Goal: Information Seeking & Learning: Find specific fact

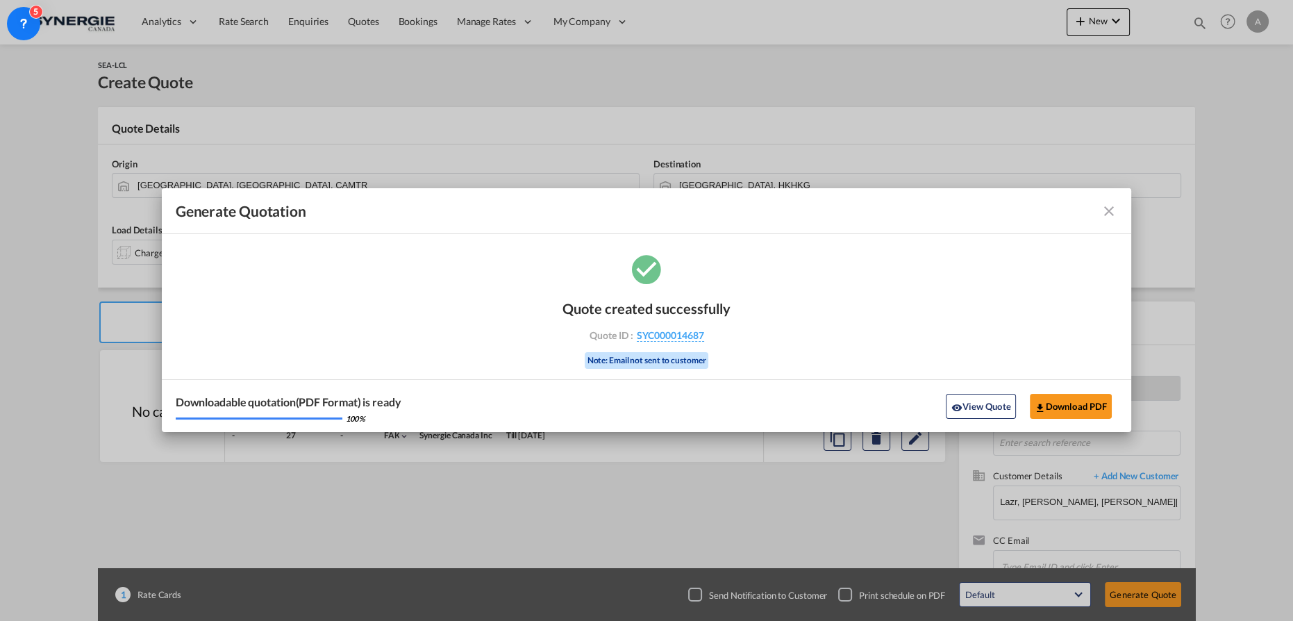
scroll to position [40, 0]
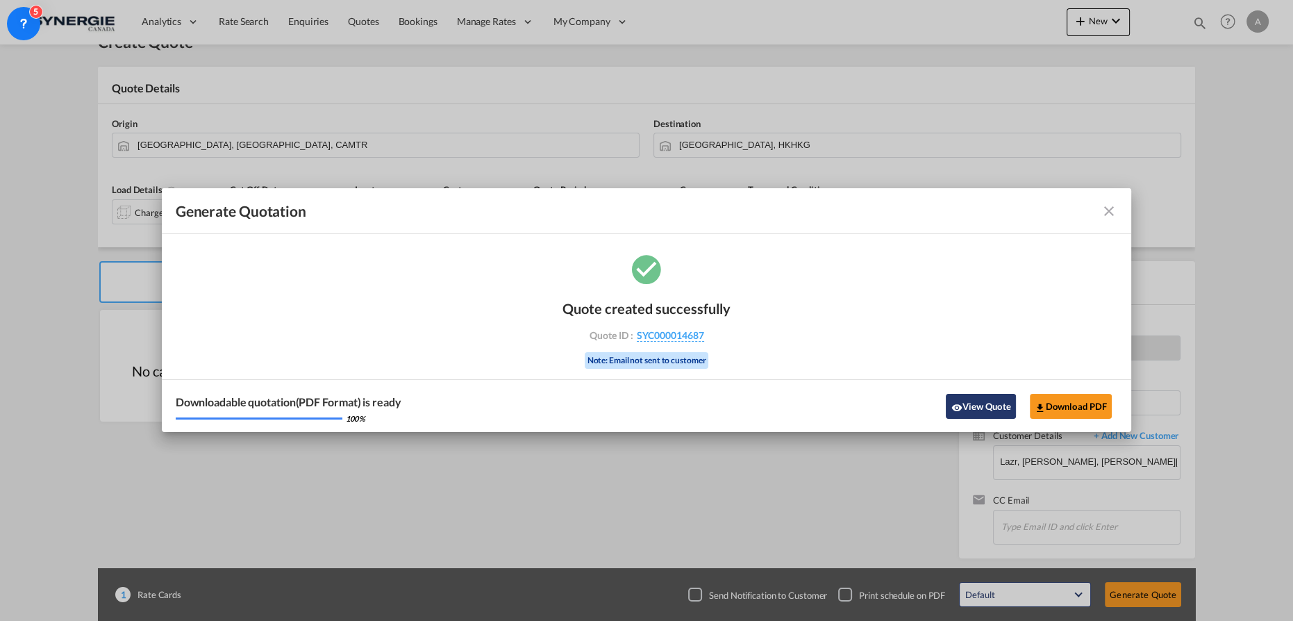
click at [999, 403] on button "View Quote" at bounding box center [980, 406] width 69 height 25
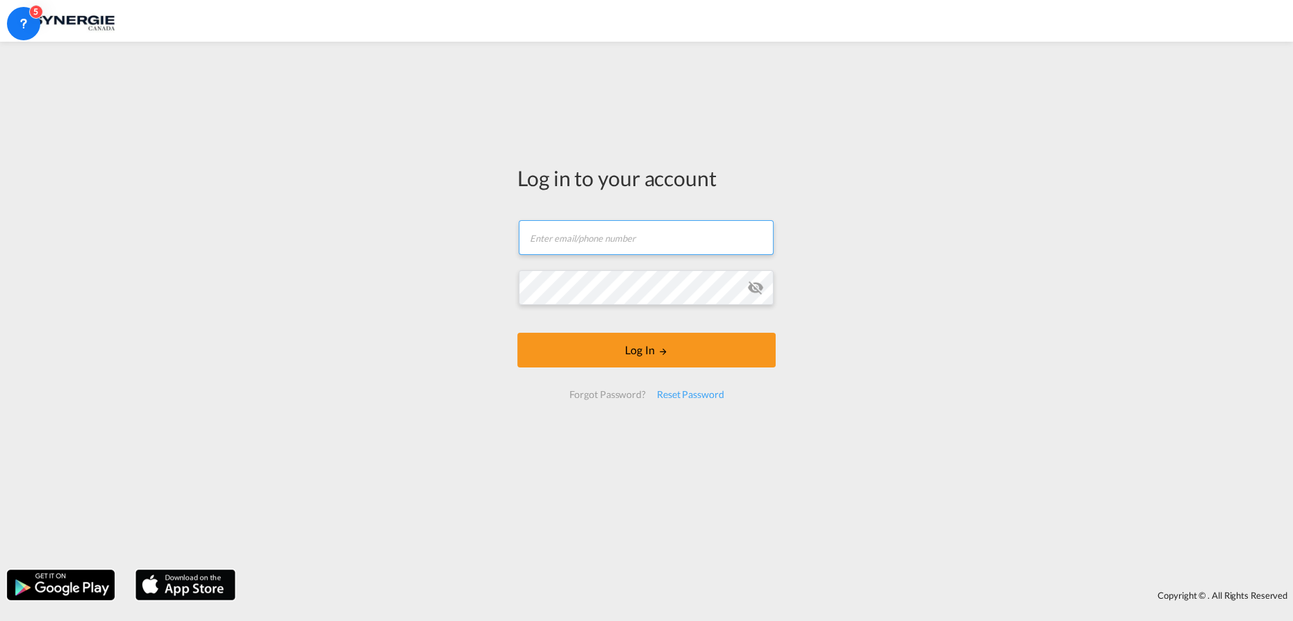
type input "a.groposila@synergiecanada.com"
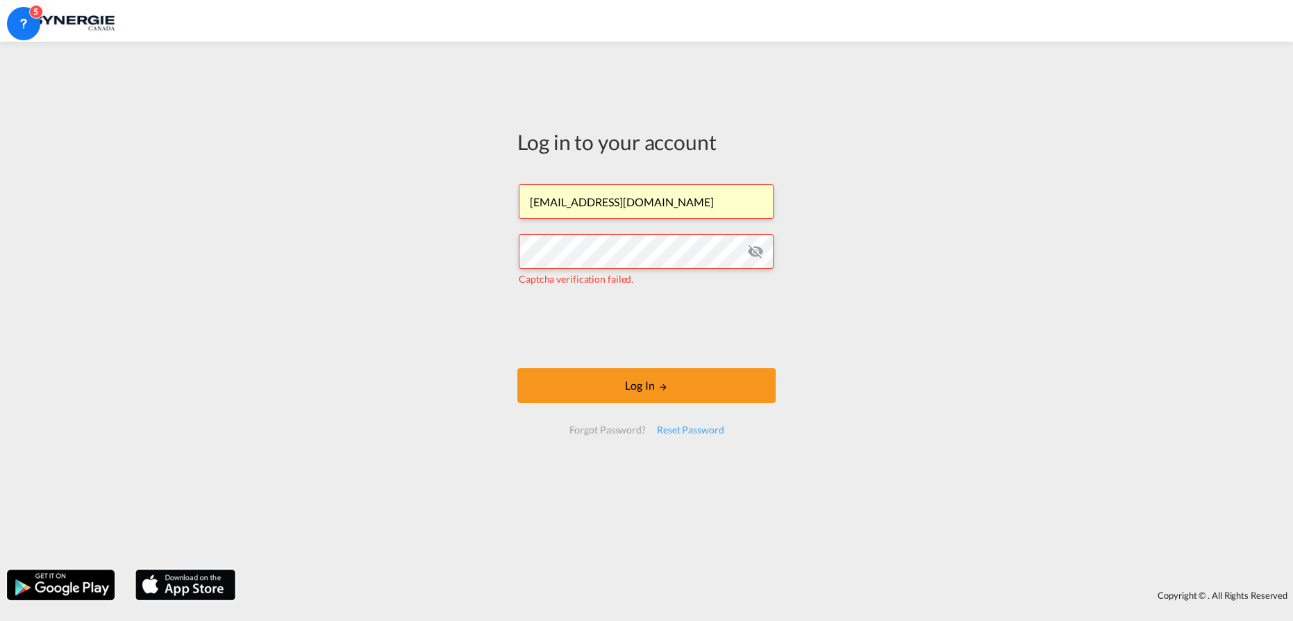
click at [637, 299] on form "a.groposila@synergiecanada.com Captcha verification failed. Log In Forgot Passw…" at bounding box center [646, 308] width 258 height 277
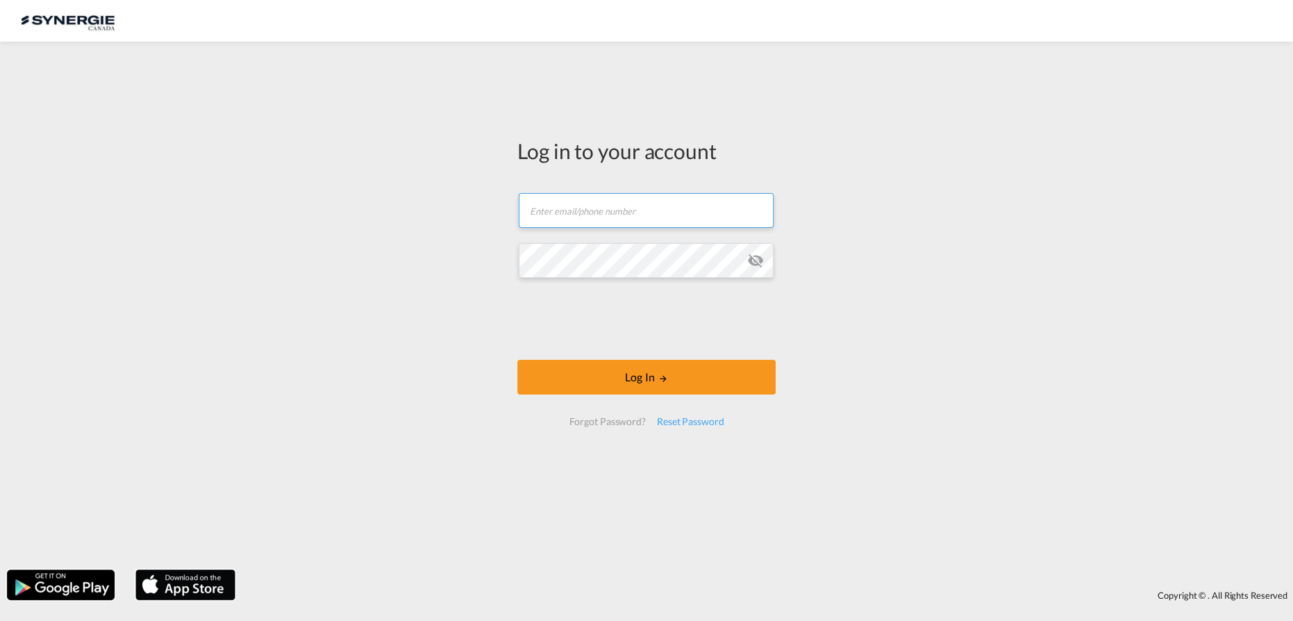
type input "a.groposila@synergiecanada.com"
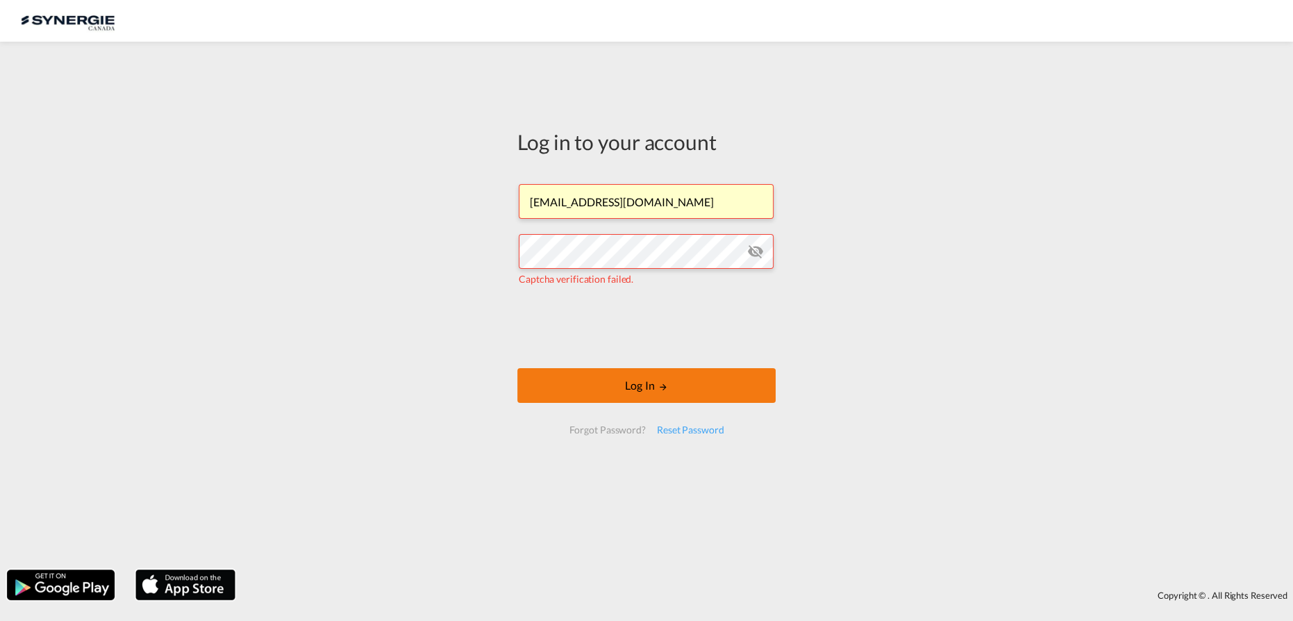
click at [596, 385] on button "Log In" at bounding box center [646, 385] width 258 height 35
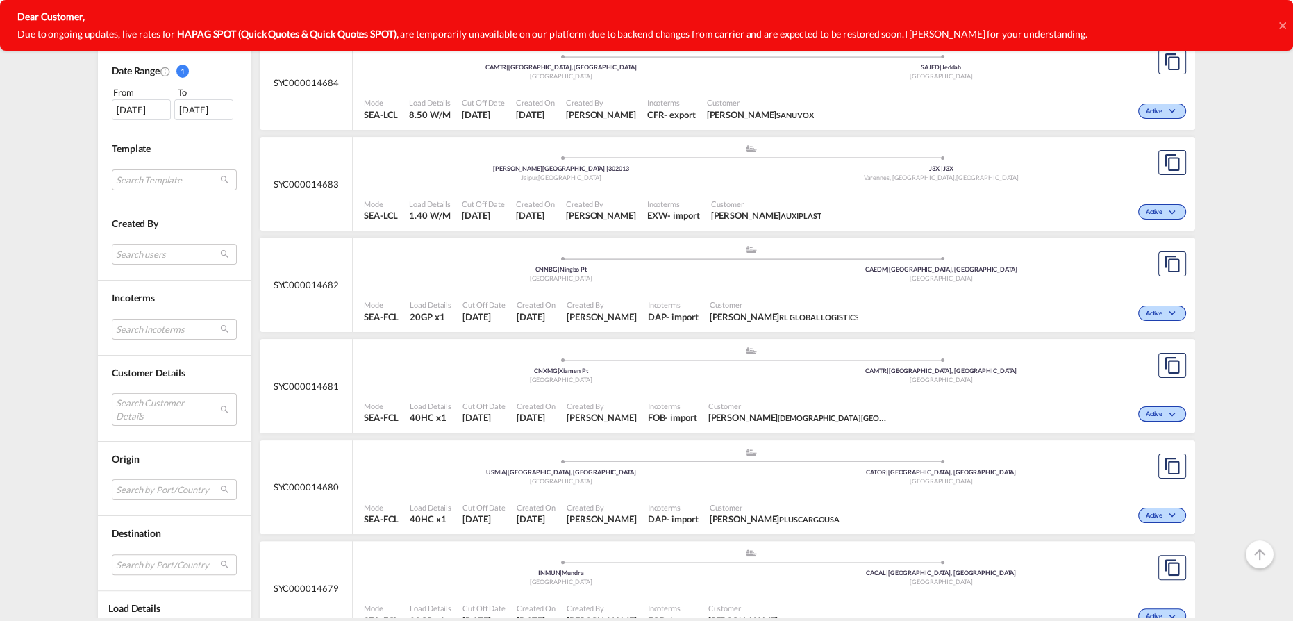
scroll to position [442, 0]
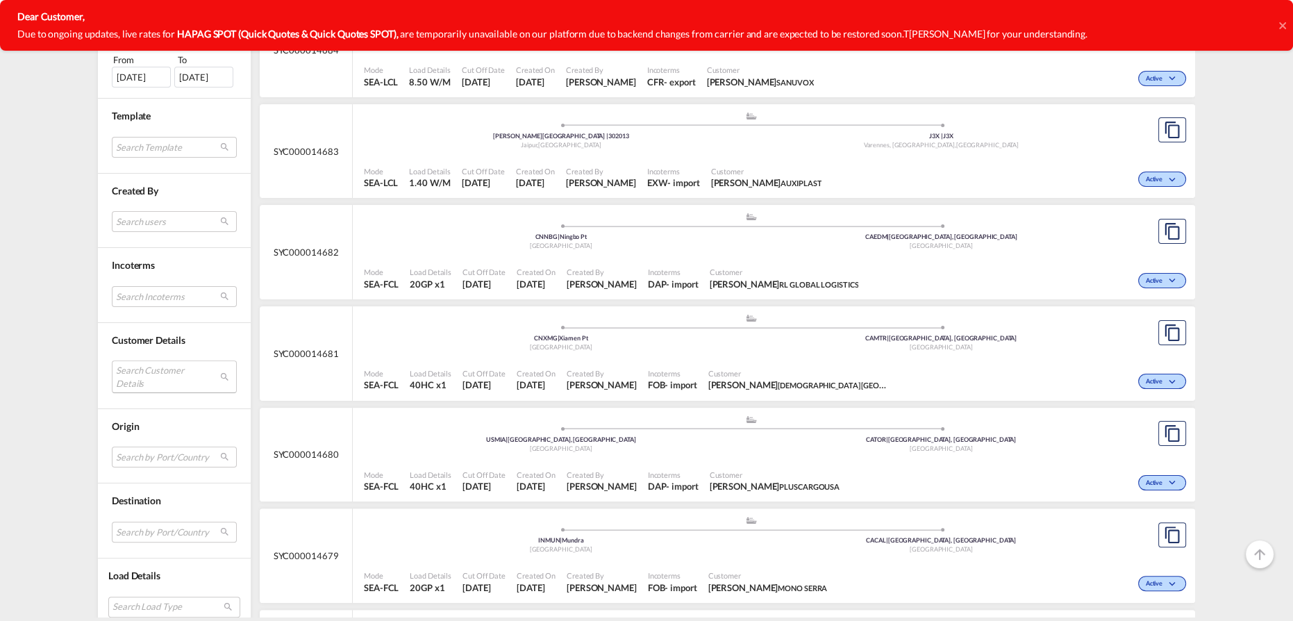
click at [133, 374] on md-select "Search Customer Details user name user diego PEREZ diego.perez@rlglobal.com | r…" at bounding box center [174, 376] width 125 height 32
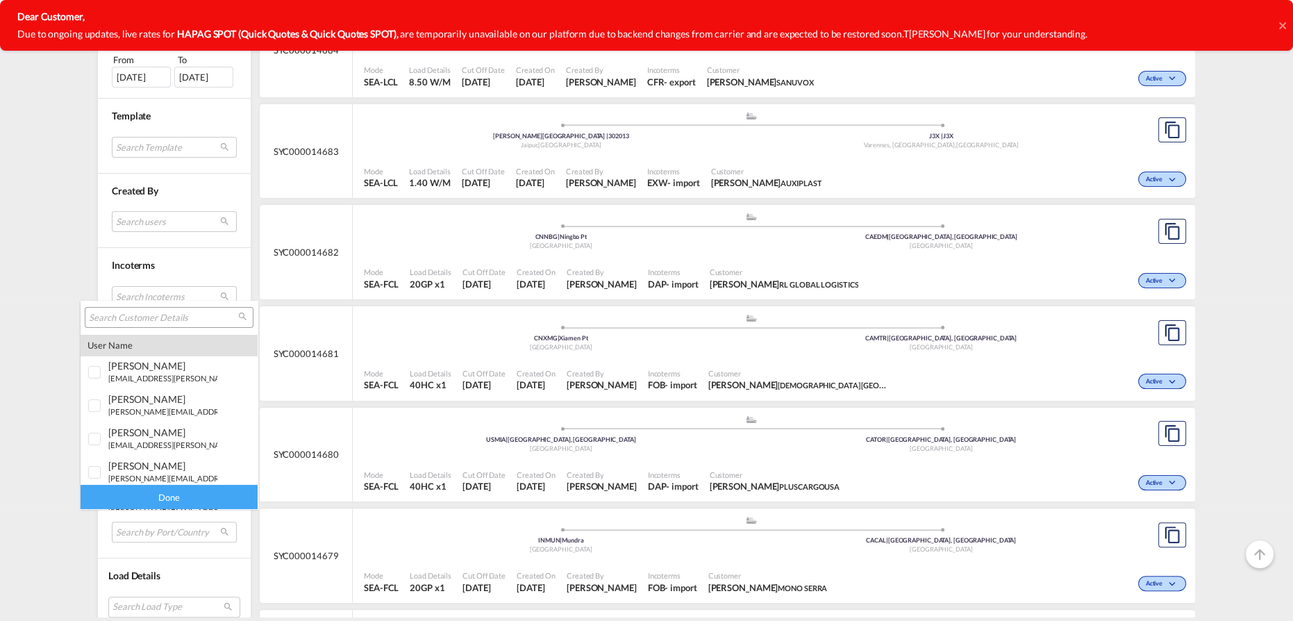
click at [170, 315] on input "search" at bounding box center [163, 318] width 149 height 12
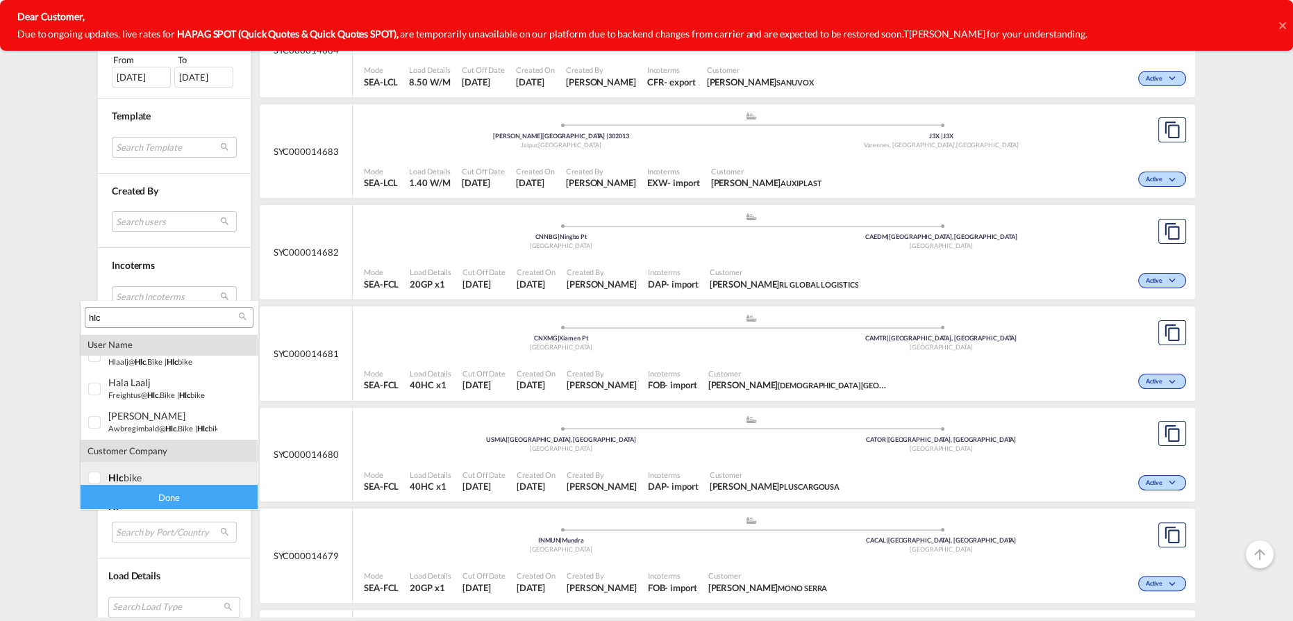
scroll to position [60, 0]
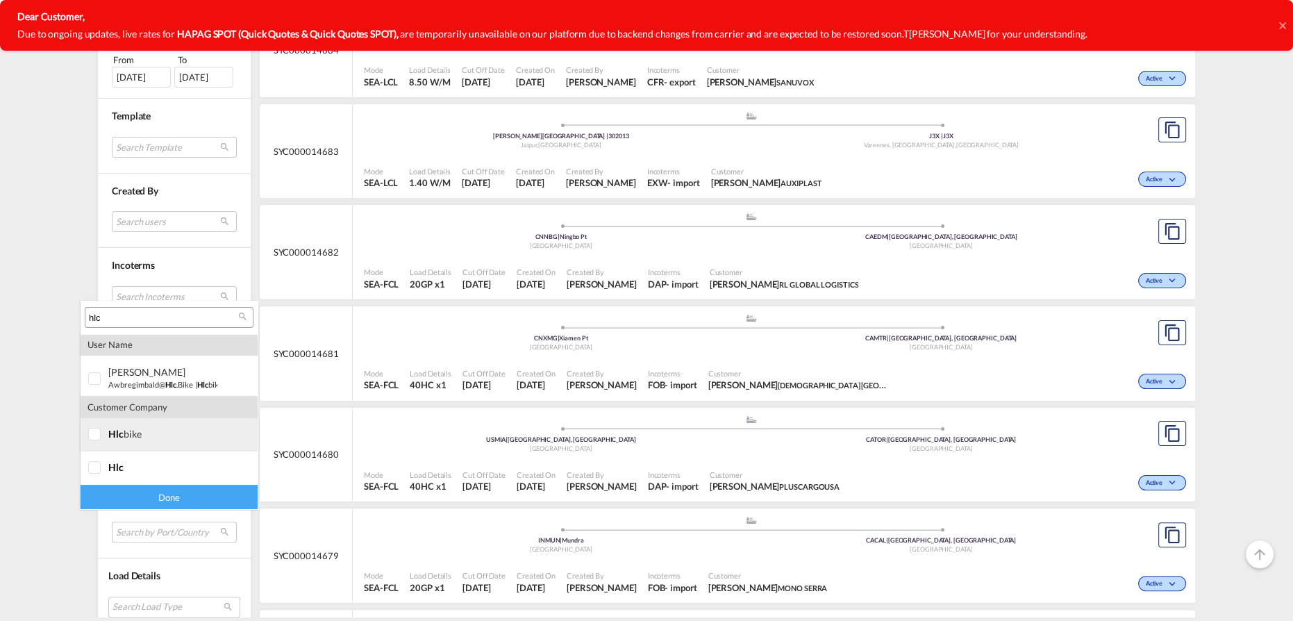
type input "hlc"
click at [102, 436] on div at bounding box center [95, 435] width 14 height 14
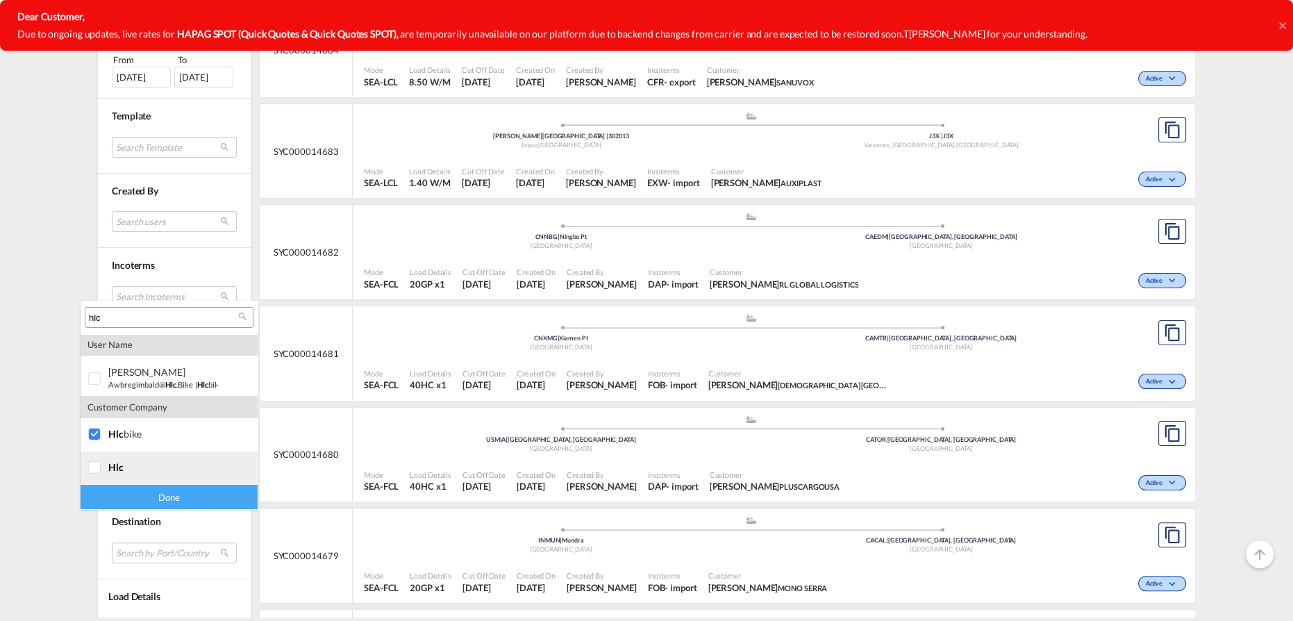
click at [109, 469] on span "hlc" at bounding box center [115, 467] width 15 height 12
click at [148, 496] on div "Done" at bounding box center [169, 497] width 177 height 24
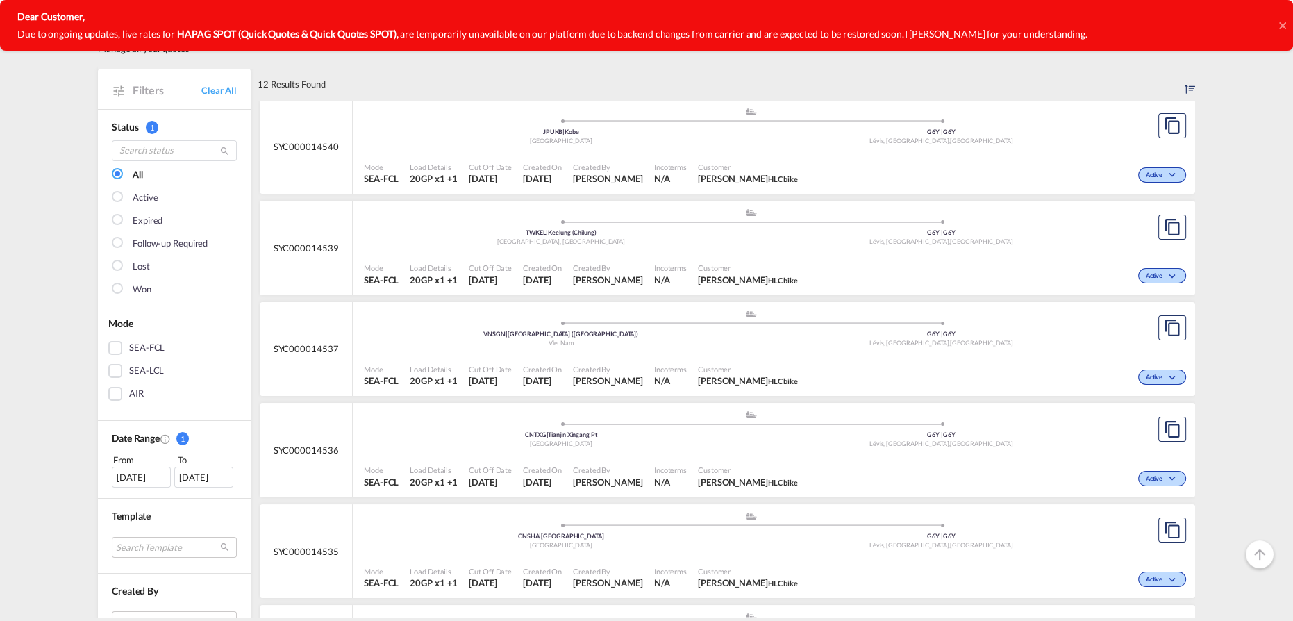
scroll to position [62, 0]
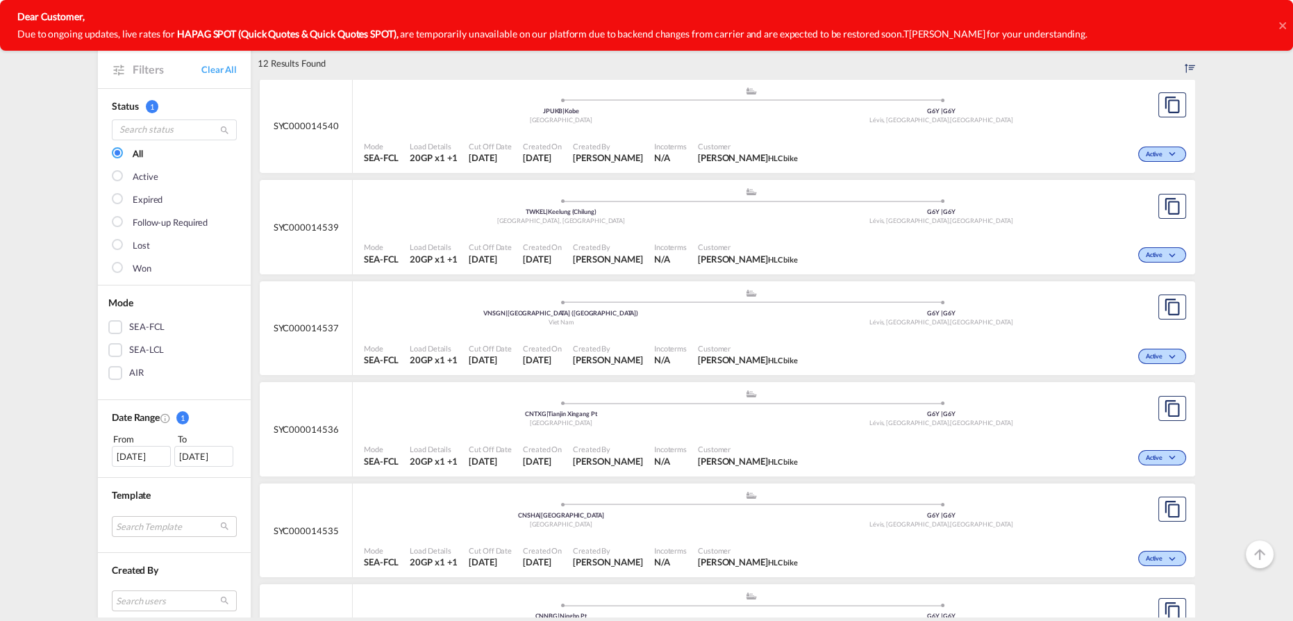
click at [114, 351] on div "SEA-LCL" at bounding box center [115, 350] width 14 height 14
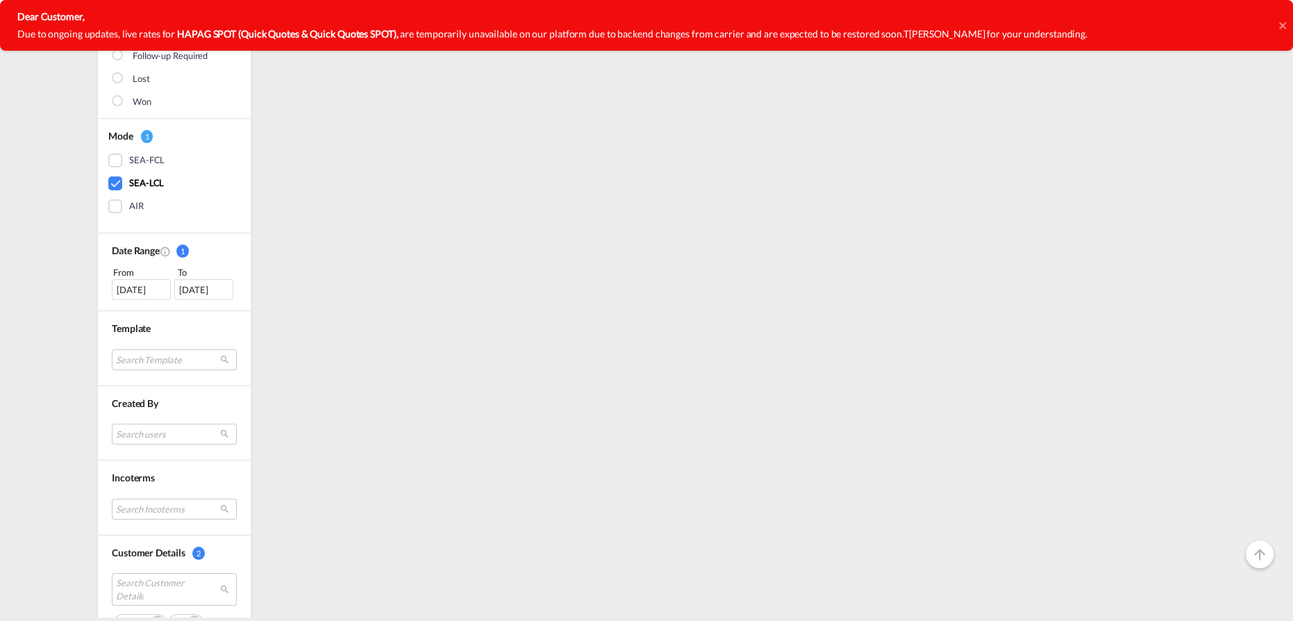
scroll to position [252, 0]
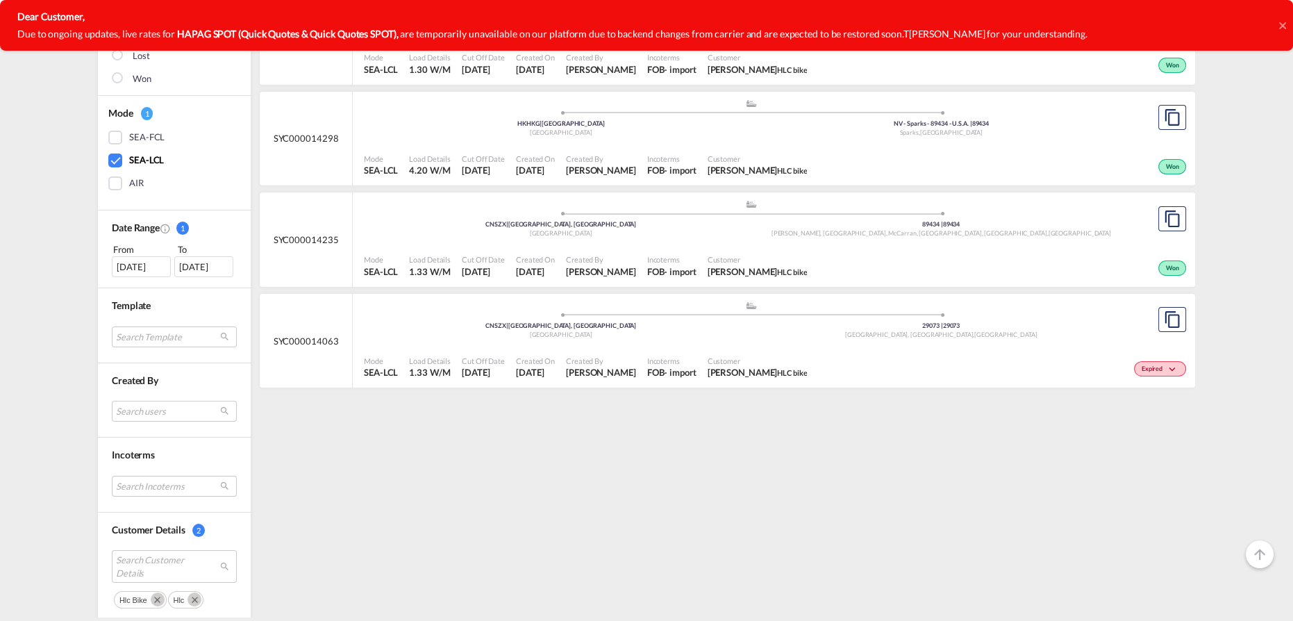
click at [140, 264] on div "12 Aug 2025" at bounding box center [141, 266] width 59 height 21
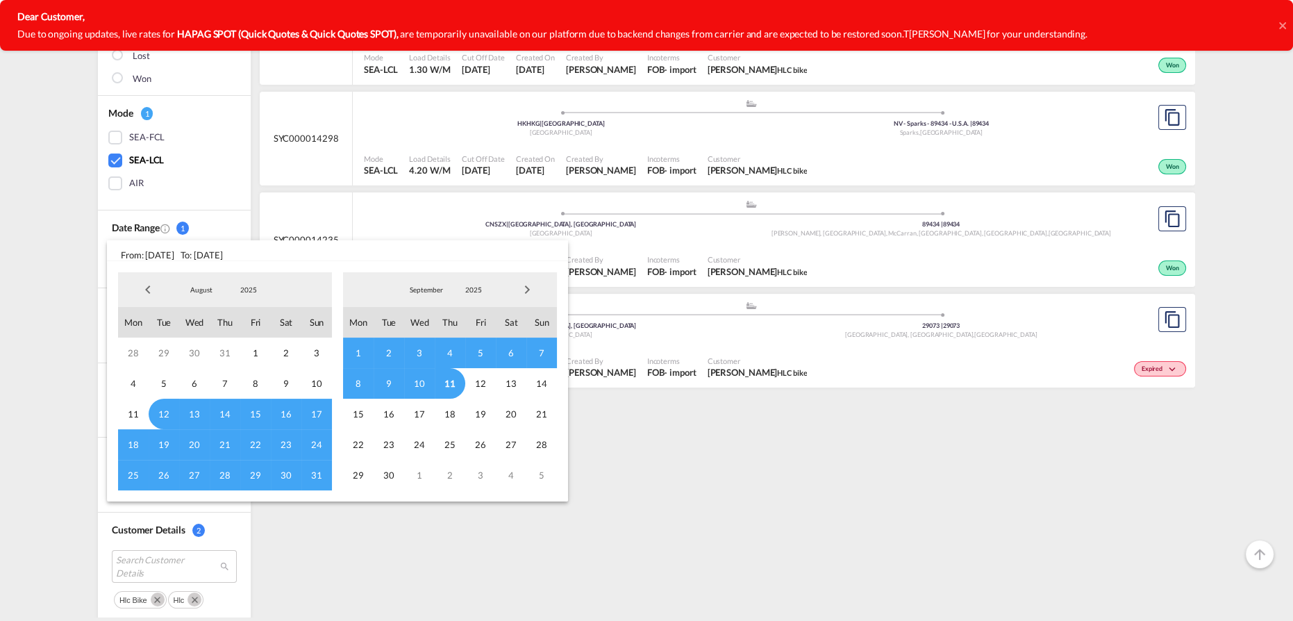
click at [235, 294] on md-select-value "2025" at bounding box center [248, 289] width 47 height 21
click at [234, 223] on md-option "2023" at bounding box center [262, 223] width 94 height 33
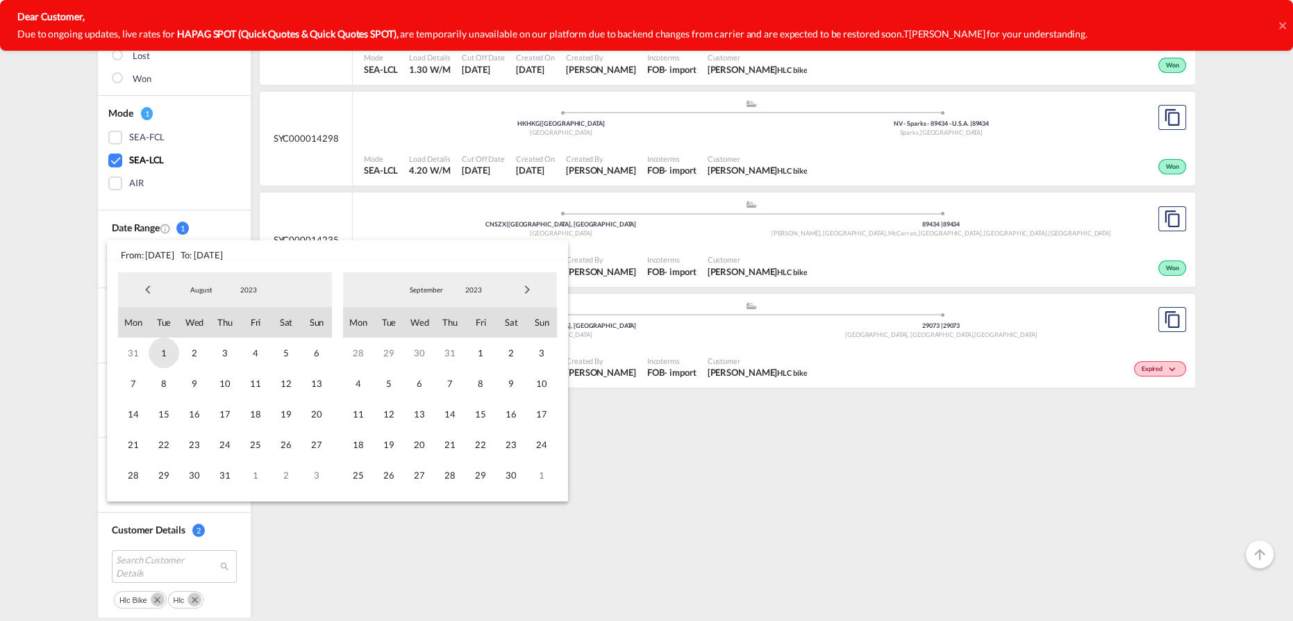
click at [168, 353] on span "1" at bounding box center [164, 352] width 31 height 31
click at [478, 289] on span "2023" at bounding box center [473, 290] width 44 height 10
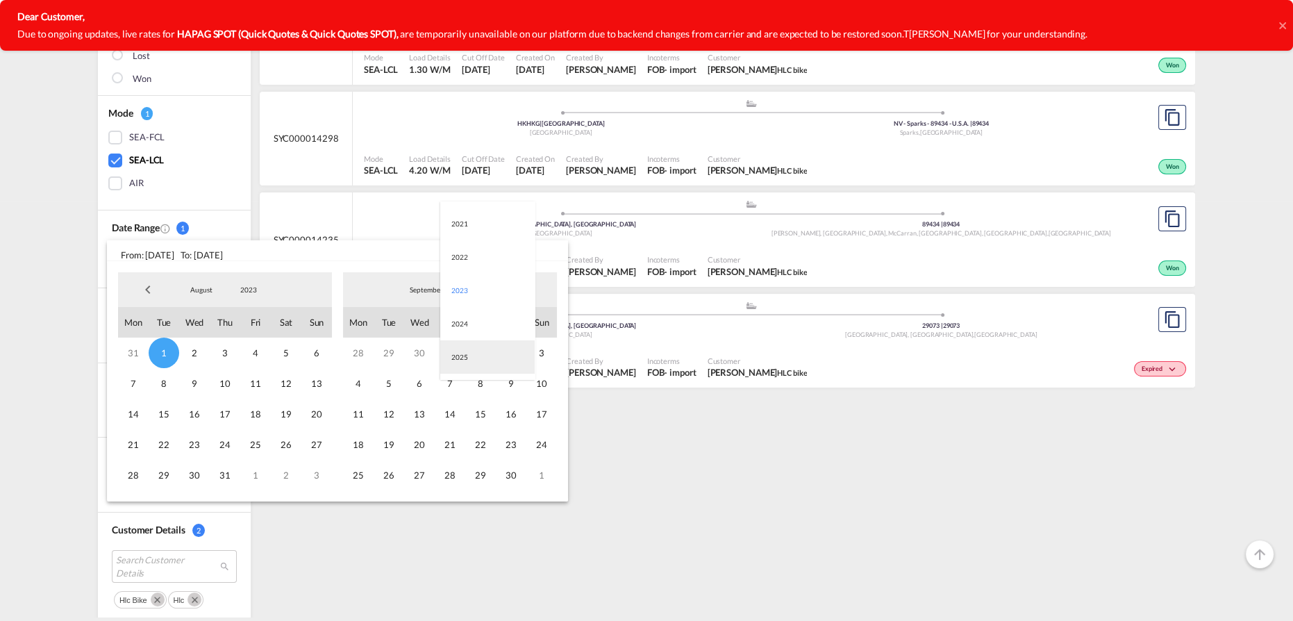
click at [477, 364] on md-option "2025" at bounding box center [487, 356] width 94 height 33
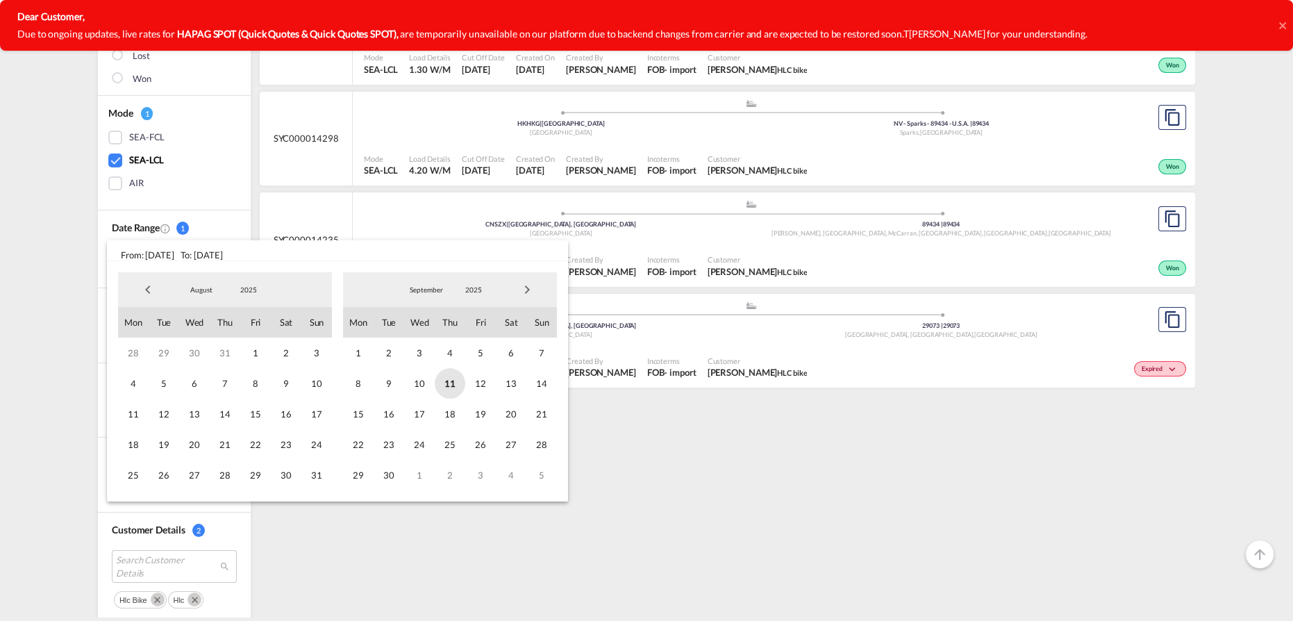
click at [453, 384] on span "11" at bounding box center [450, 383] width 31 height 31
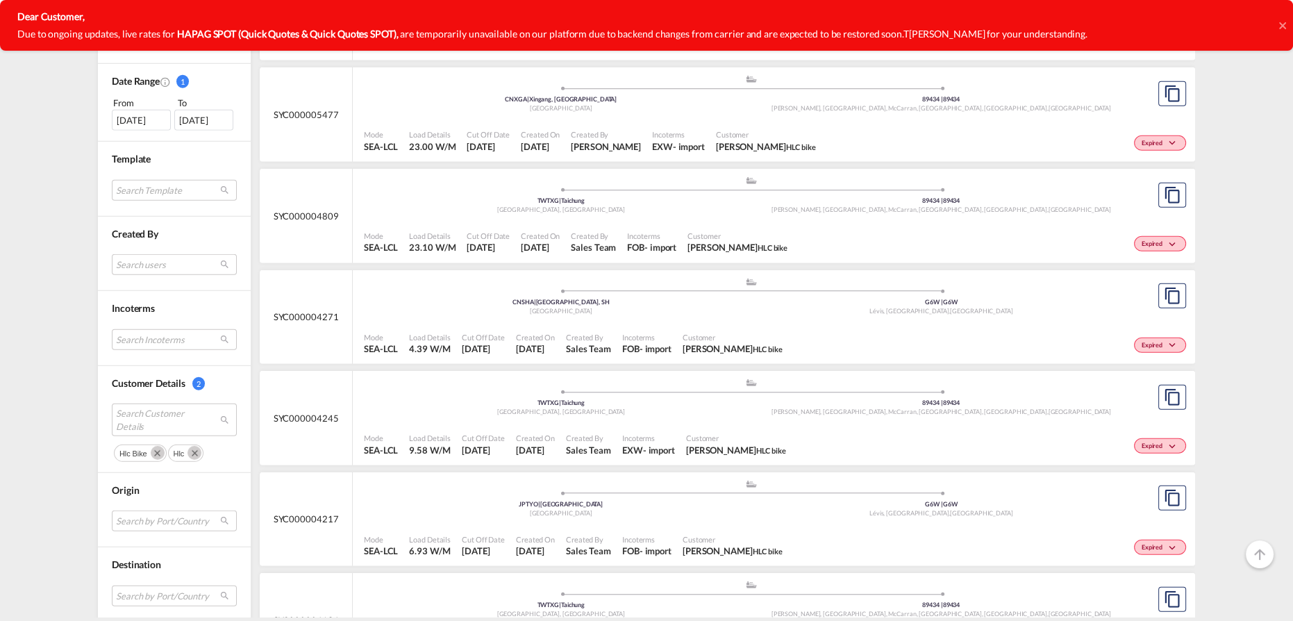
scroll to position [5380, 0]
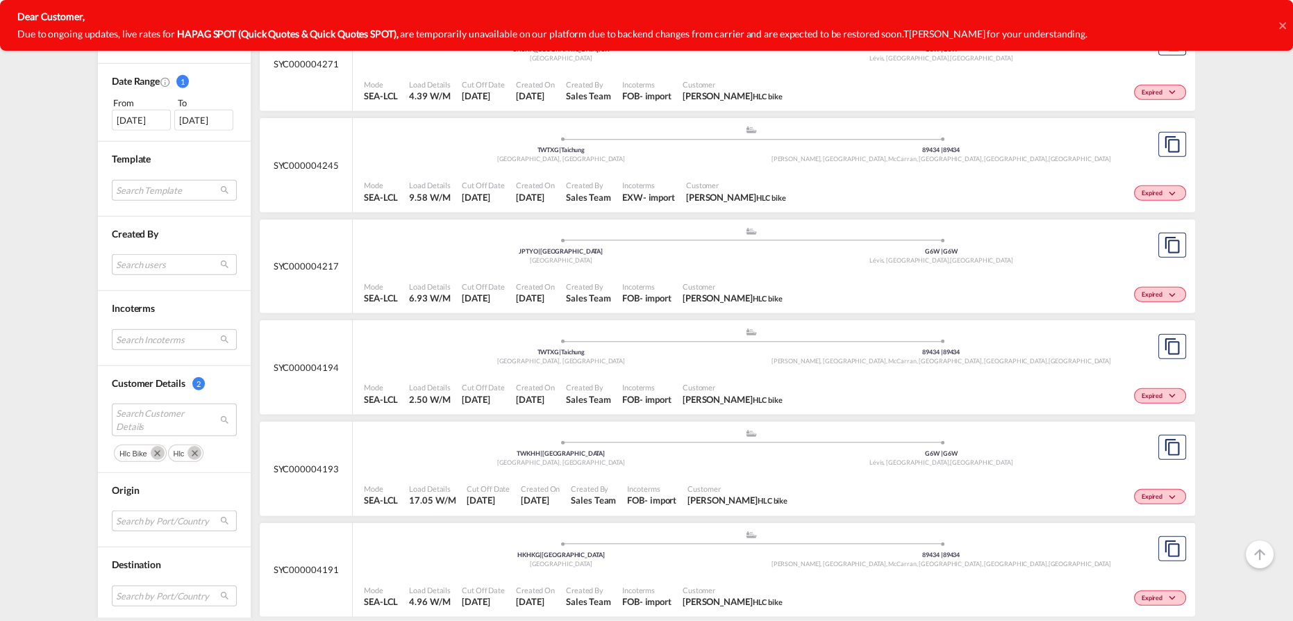
click at [147, 514] on md-select "Search by Port/Country JPNIC nichinan japan AEAMF mussafah united arab emirates…" at bounding box center [174, 520] width 125 height 21
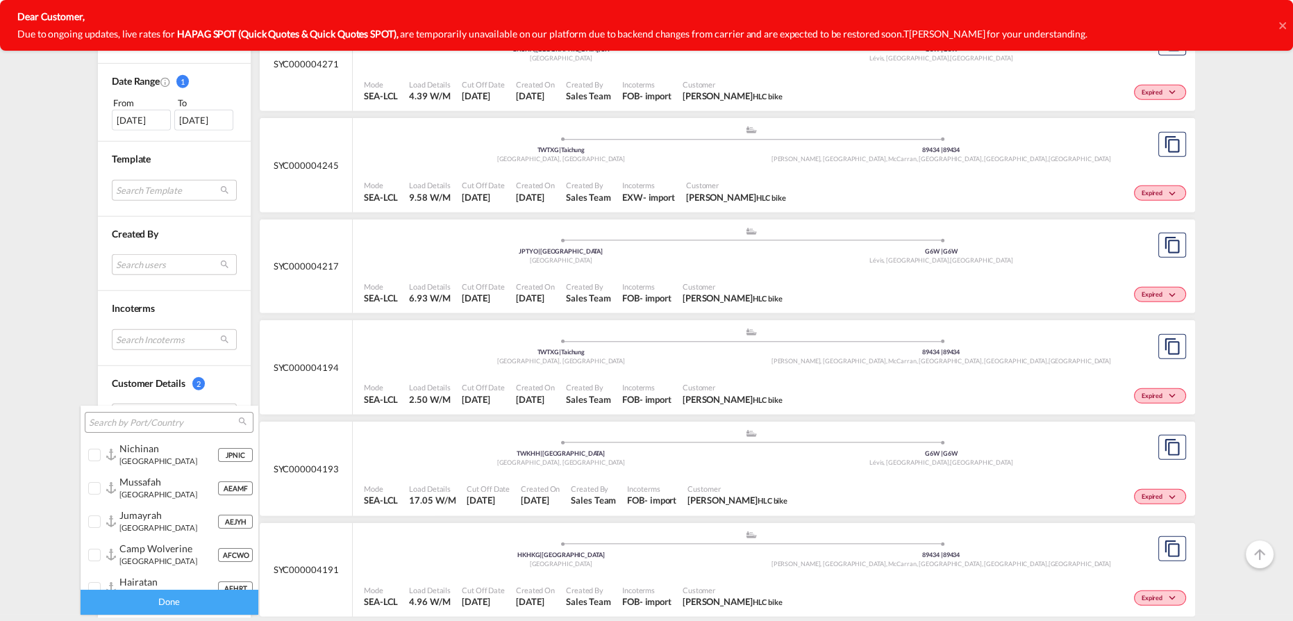
click at [156, 419] on input "search" at bounding box center [163, 423] width 149 height 12
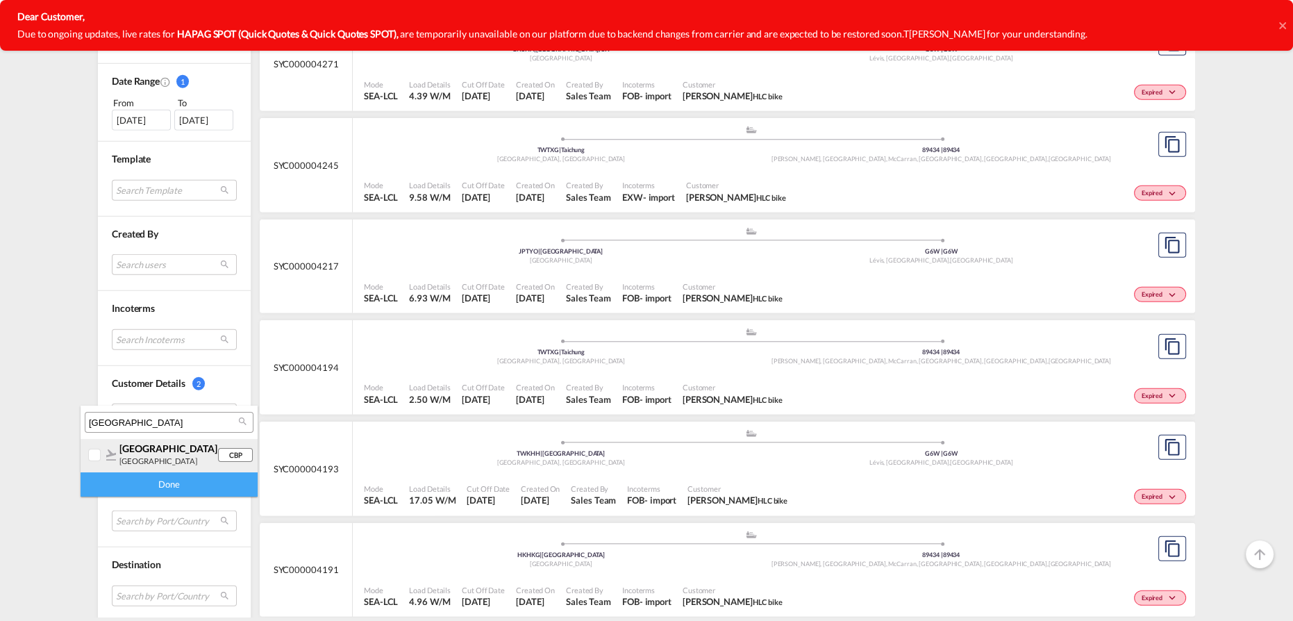
click at [88, 457] on div at bounding box center [95, 455] width 14 height 14
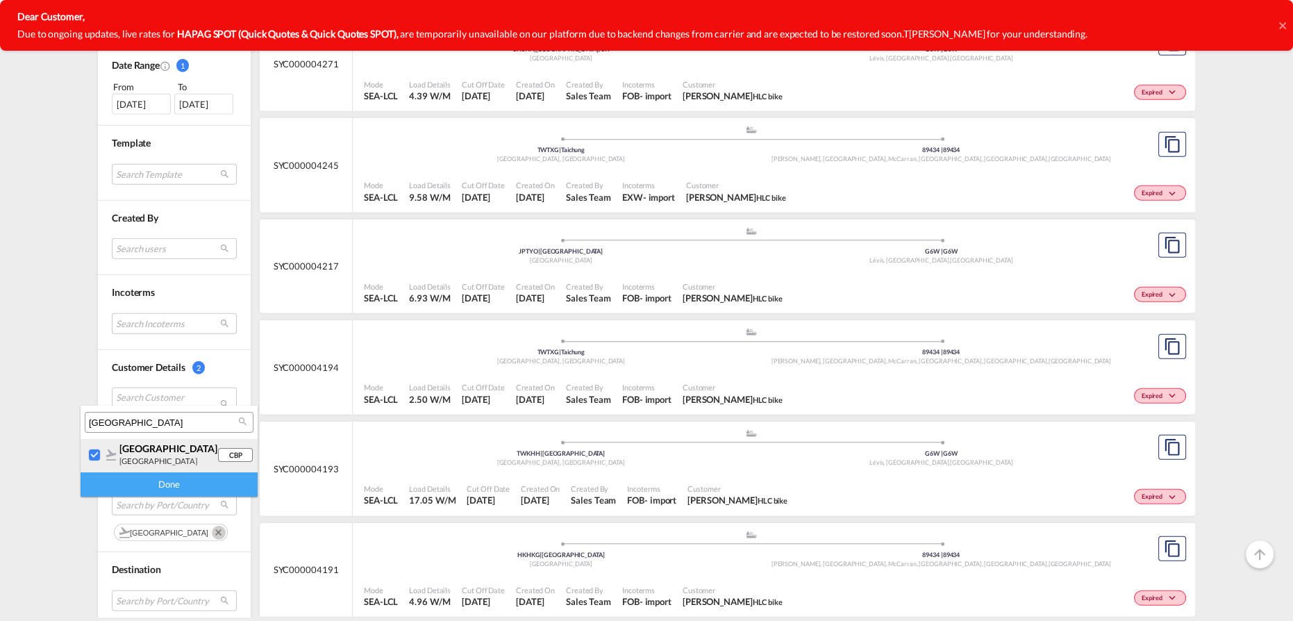
click at [89, 455] on div at bounding box center [95, 455] width 14 height 14
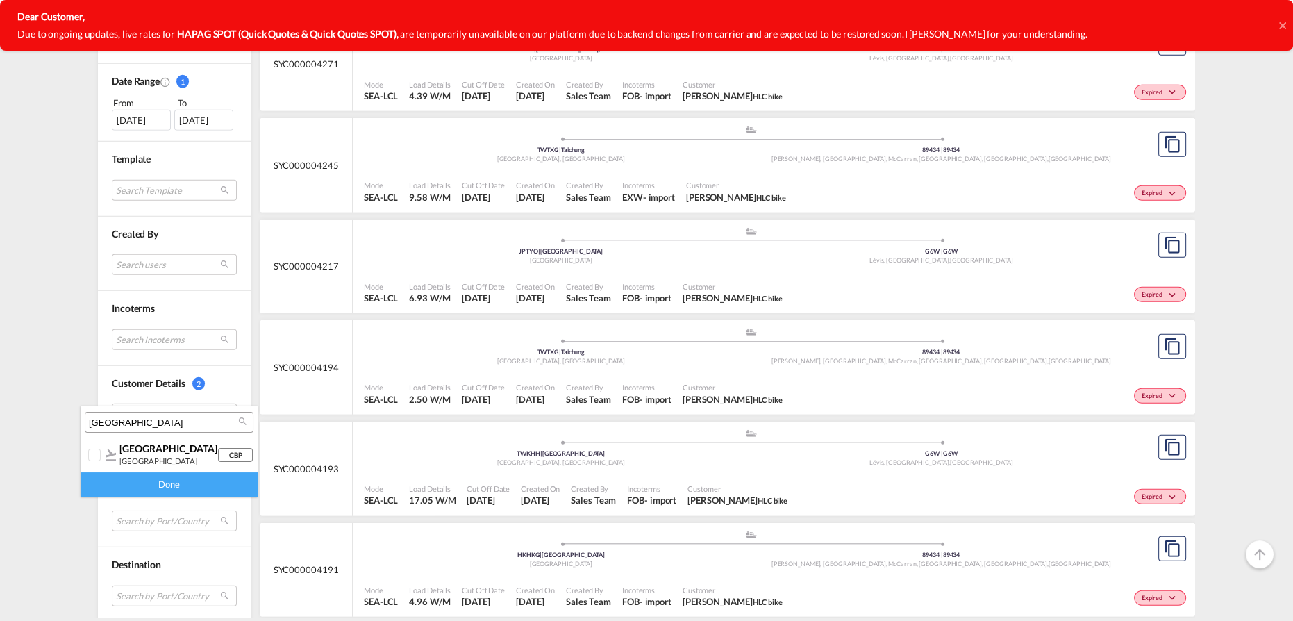
click at [135, 421] on input "coimbra" at bounding box center [163, 423] width 149 height 12
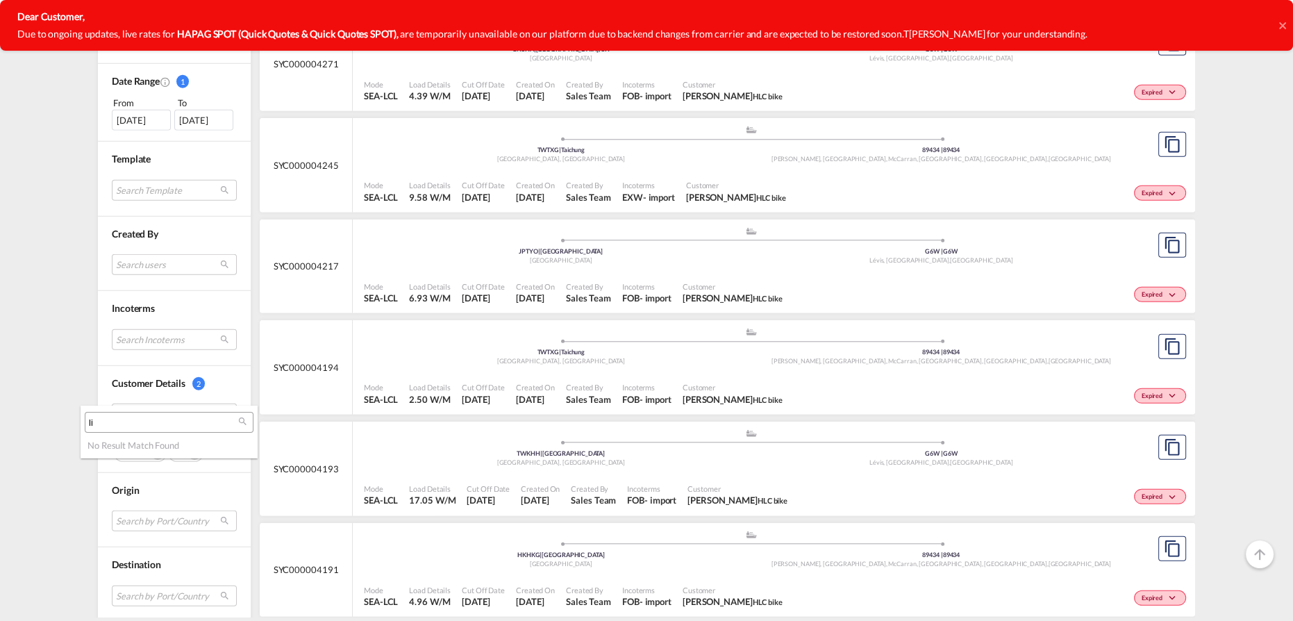
type input "l"
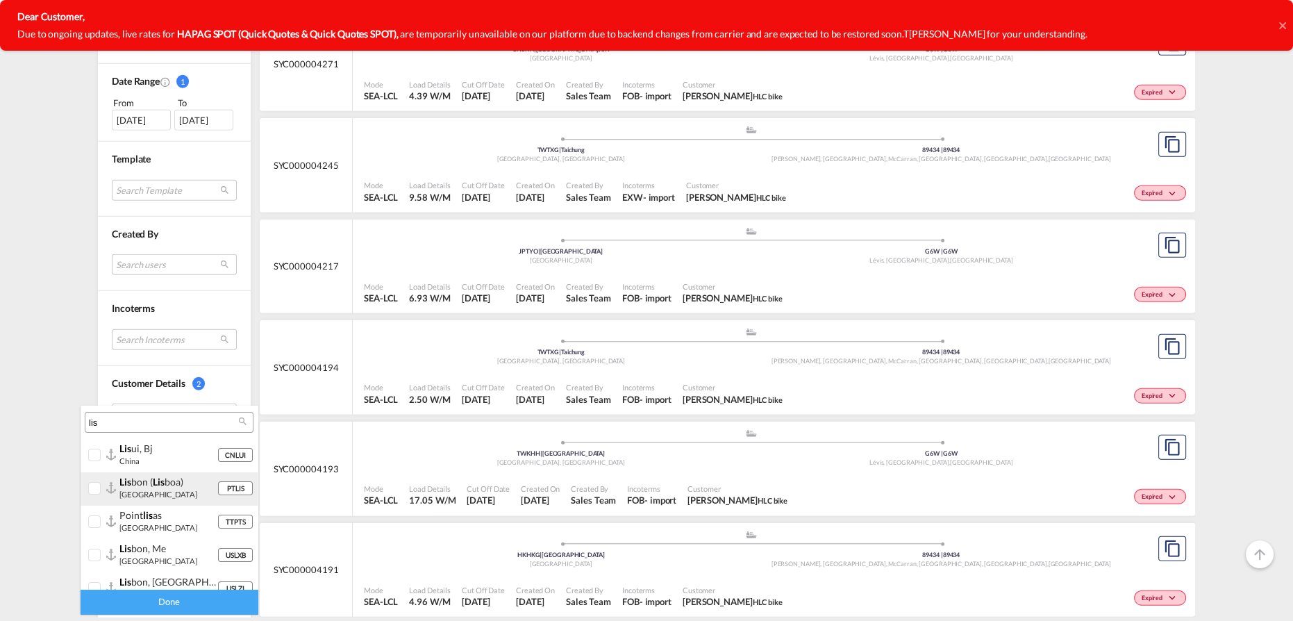
type input "lis"
click at [110, 488] on div at bounding box center [111, 488] width 10 height 12
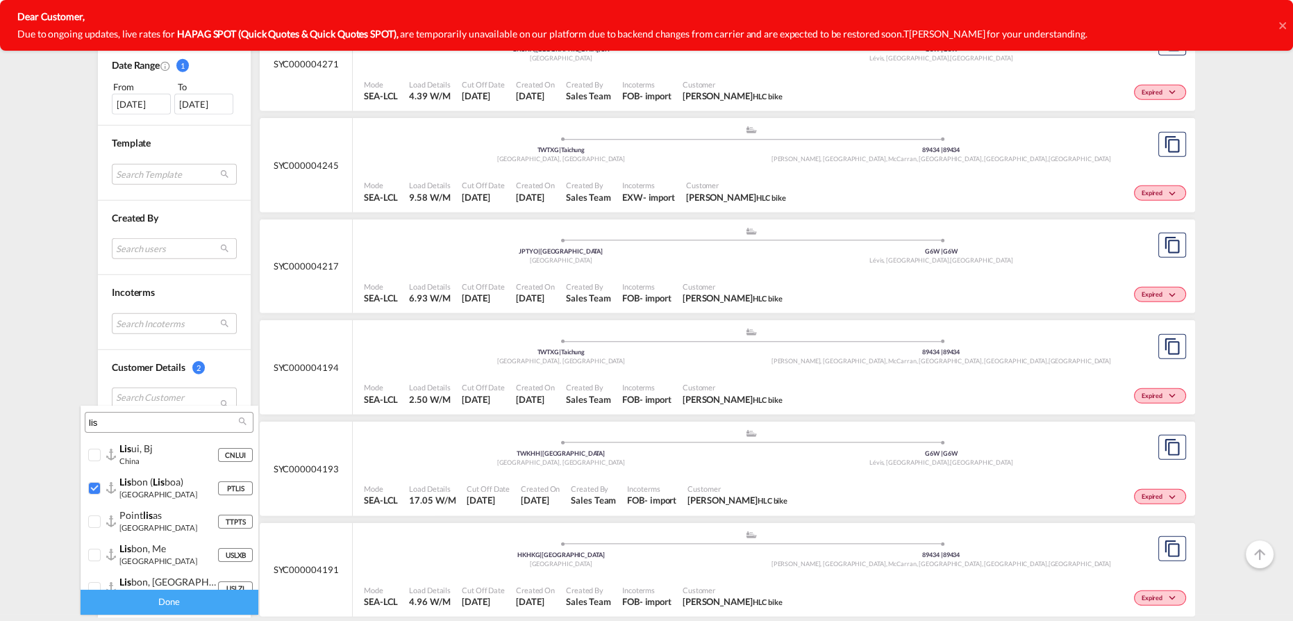
click at [165, 608] on div "Done" at bounding box center [169, 601] width 177 height 24
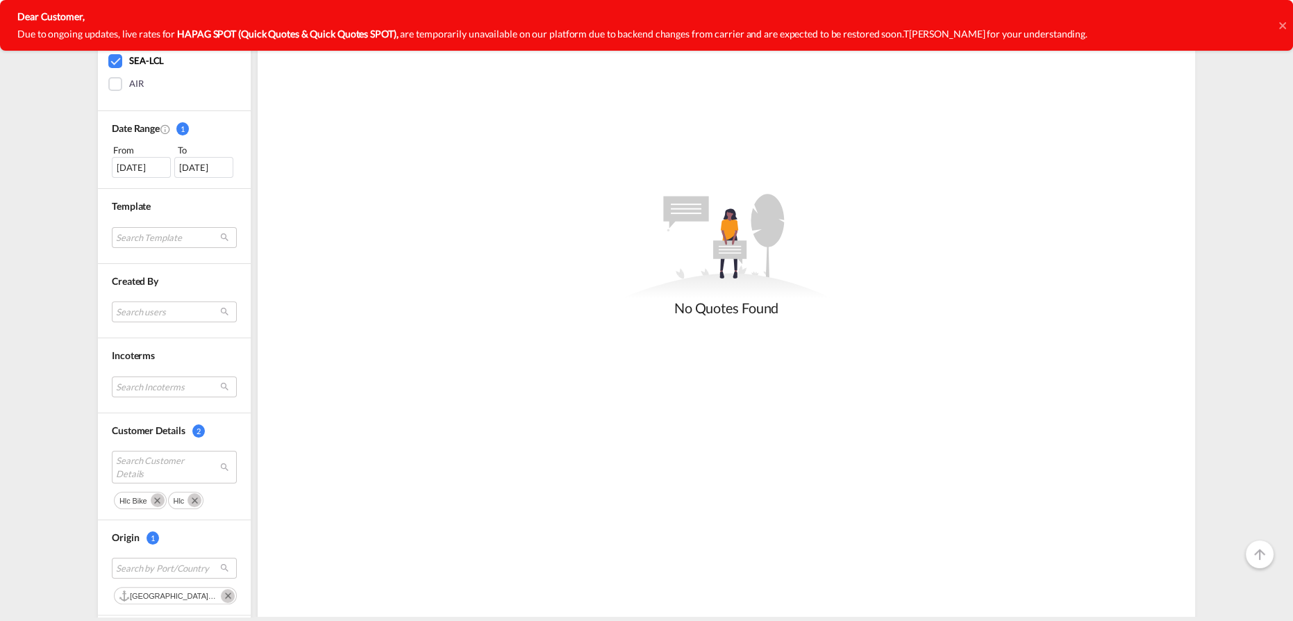
scroll to position [442, 0]
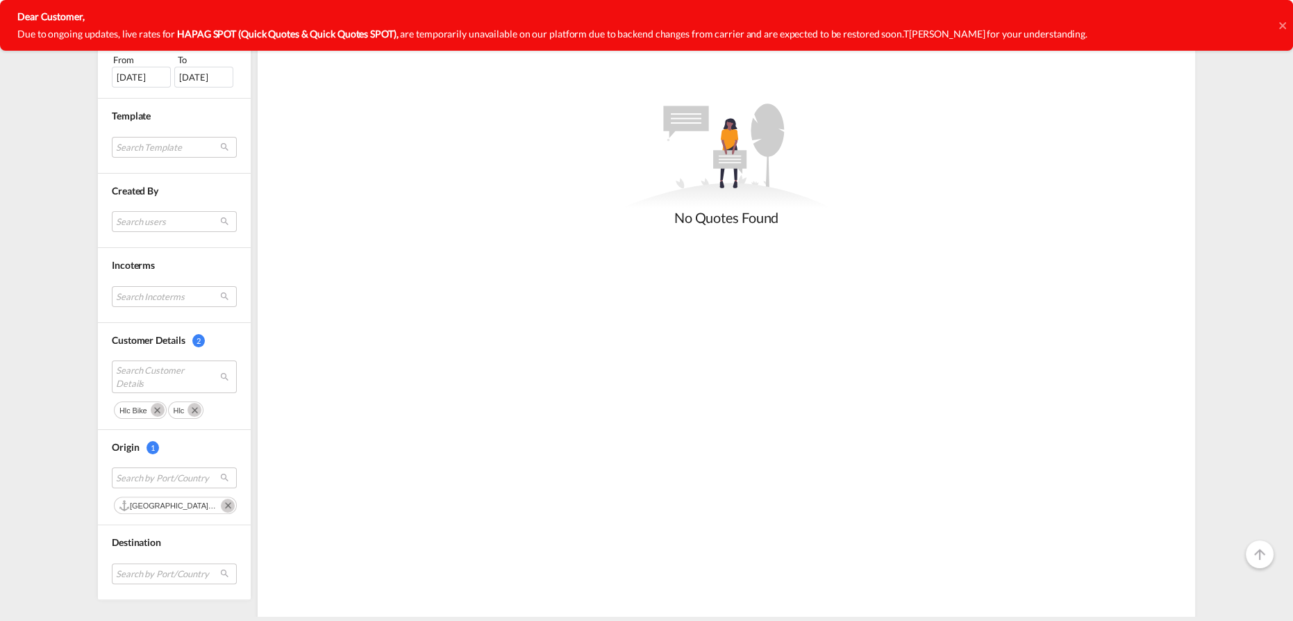
click at [221, 502] on md-icon "Remove" at bounding box center [228, 505] width 14 height 14
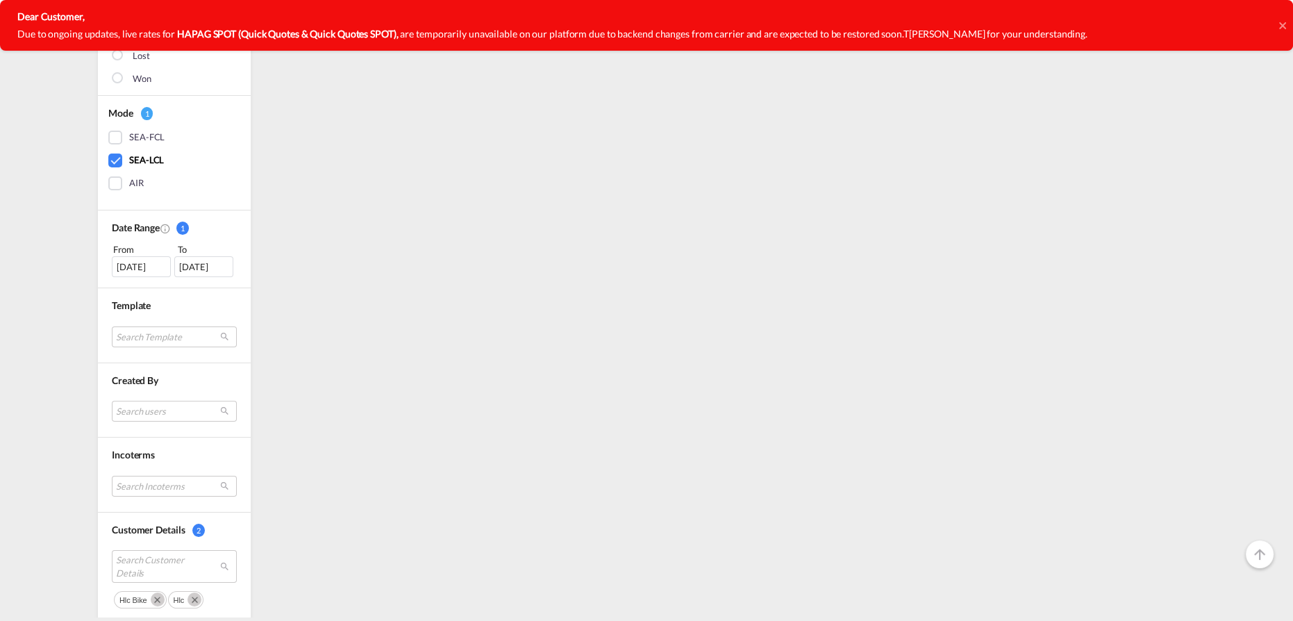
scroll to position [398, 0]
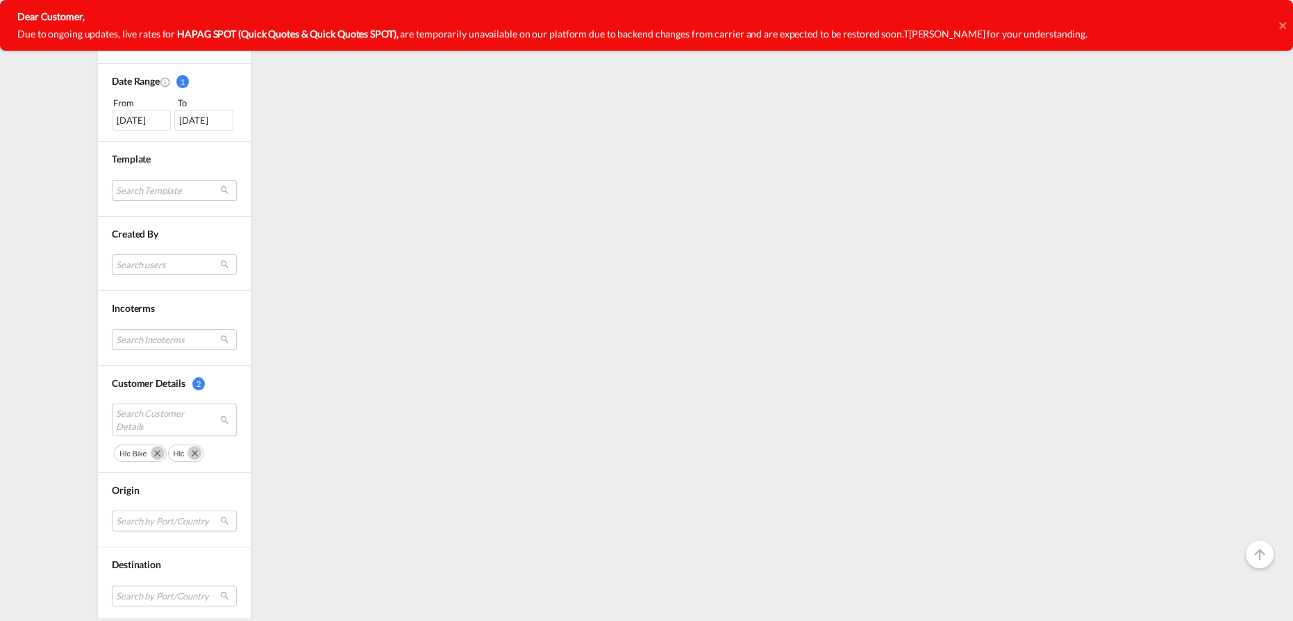
click at [146, 512] on md-select "Search by Port/Country" at bounding box center [174, 520] width 125 height 21
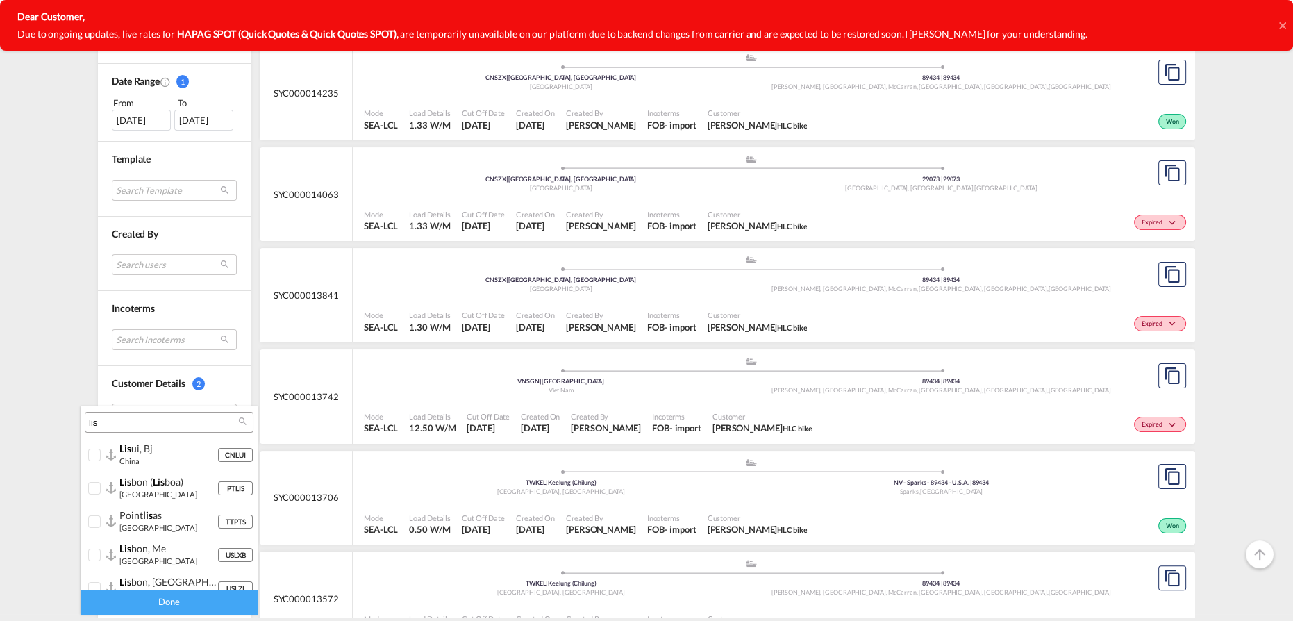
click at [147, 427] on input "lis" at bounding box center [163, 423] width 149 height 12
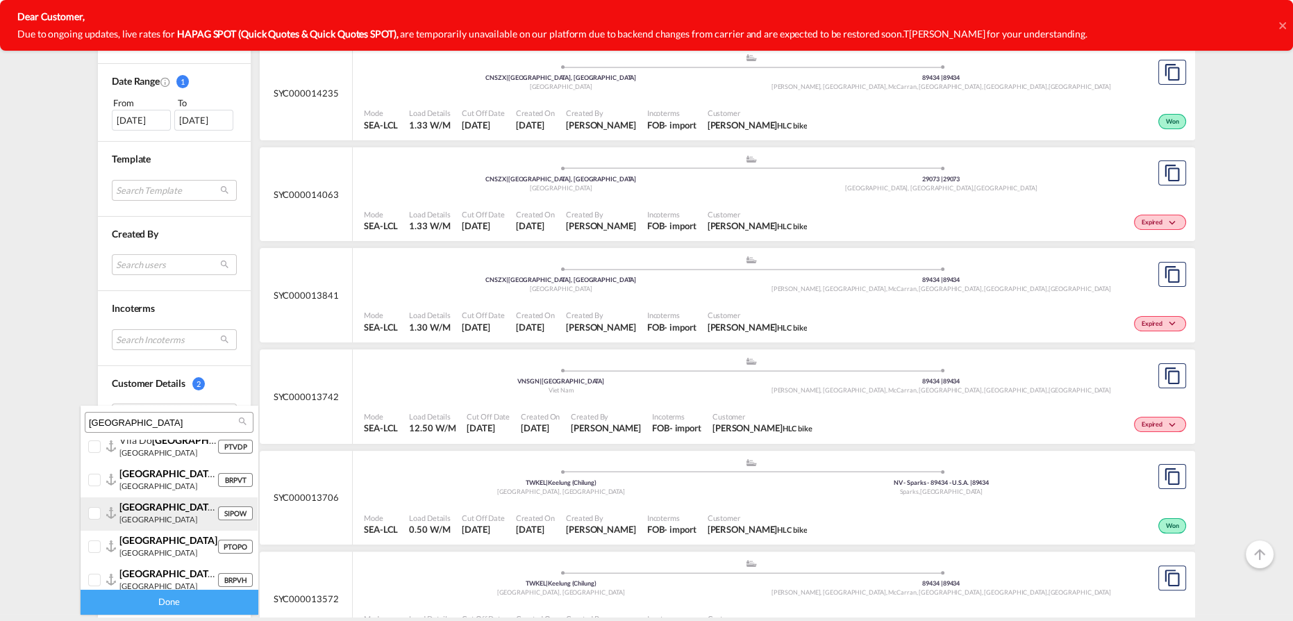
scroll to position [62, 0]
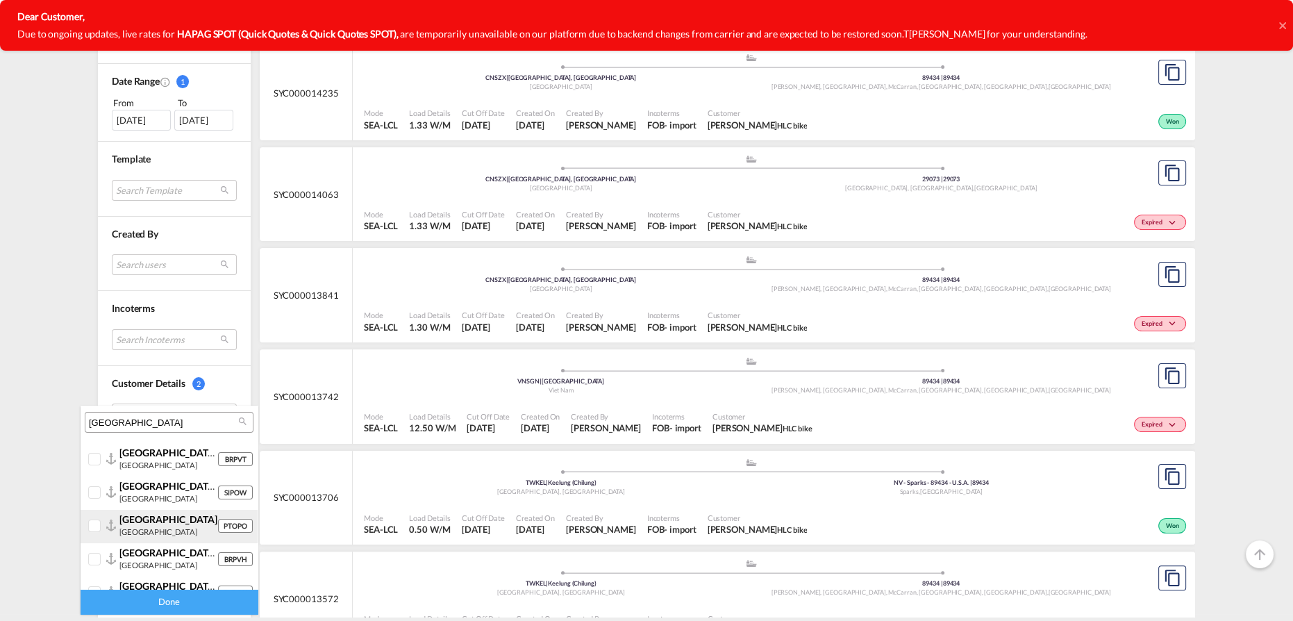
type input "porto"
click at [100, 529] on div at bounding box center [95, 526] width 14 height 14
click at [138, 605] on div "Done" at bounding box center [169, 601] width 177 height 24
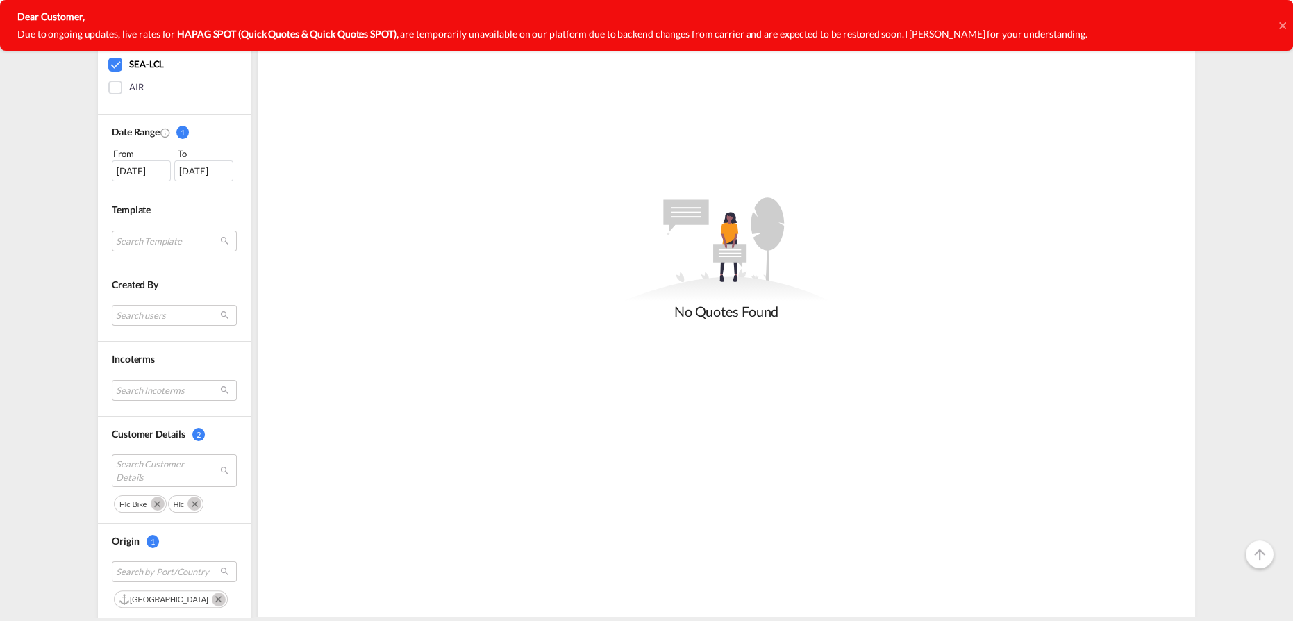
scroll to position [453, 0]
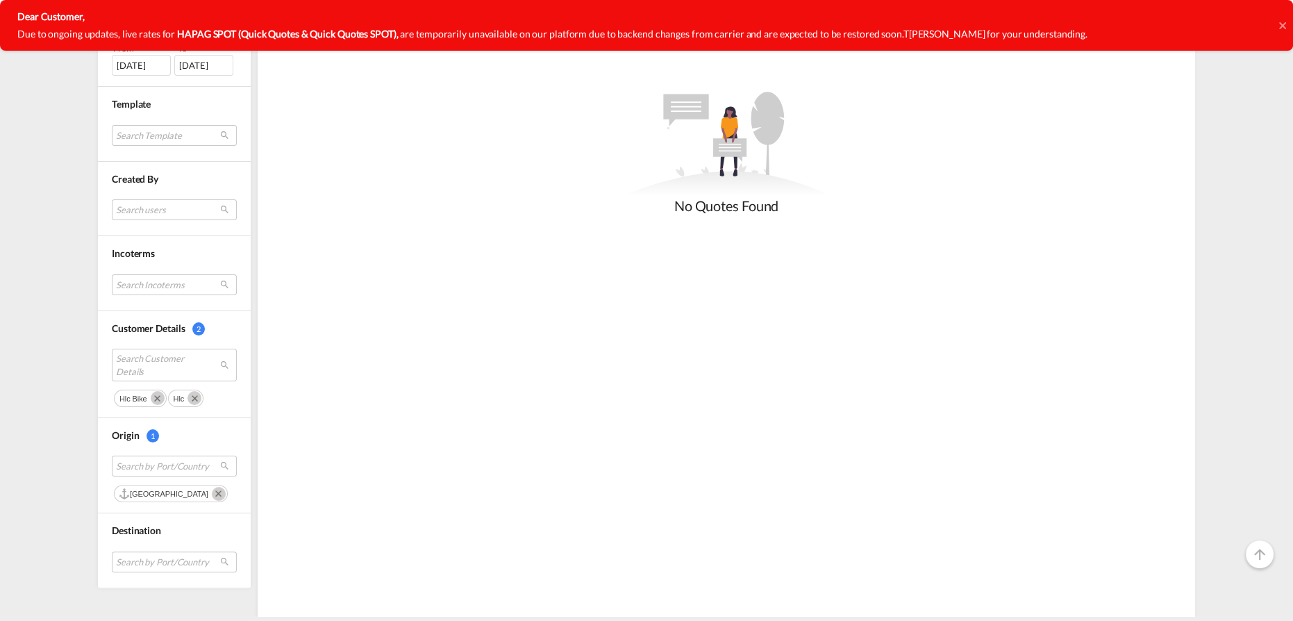
click at [212, 489] on md-icon "Remove" at bounding box center [219, 494] width 14 height 14
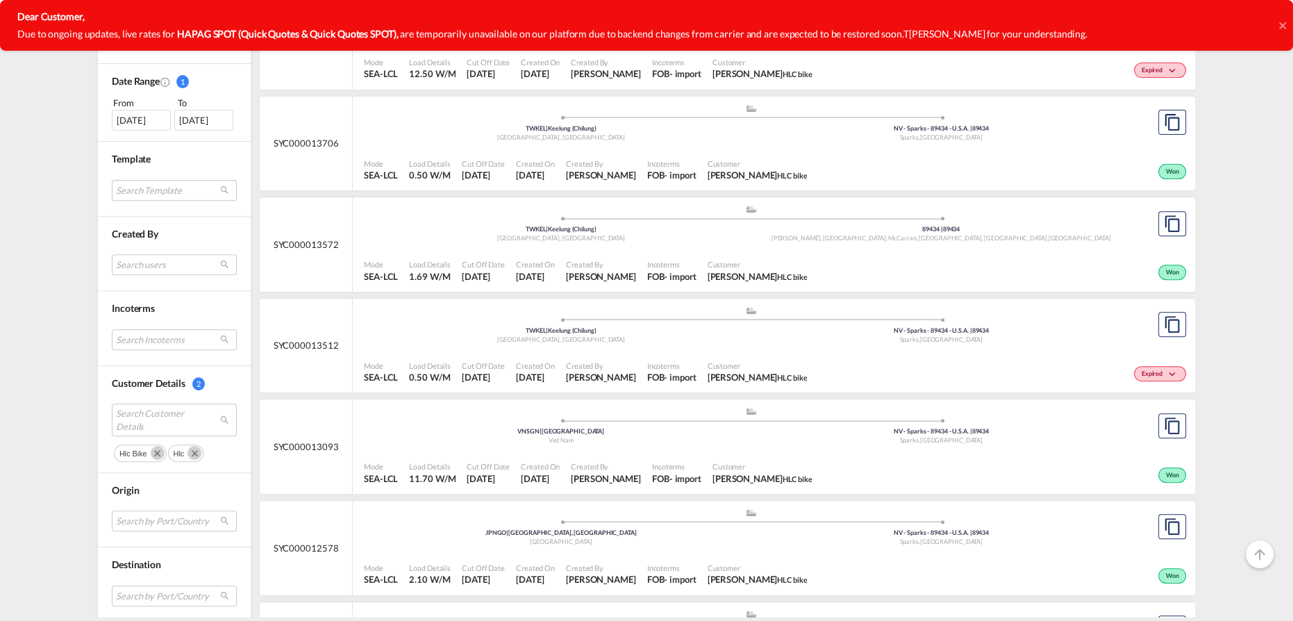
scroll to position [757, 0]
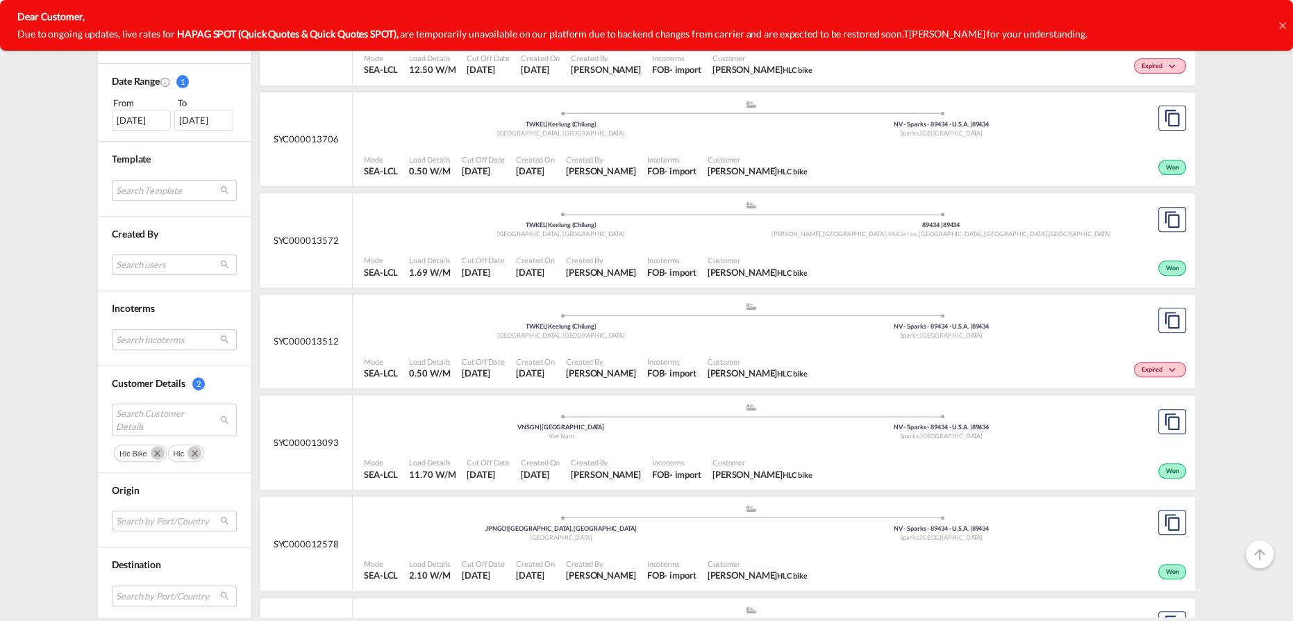
click at [137, 591] on md-select "Search by Port/Country JPNIC nichinan japan AEAMF mussafah united arab emirates…" at bounding box center [174, 595] width 125 height 21
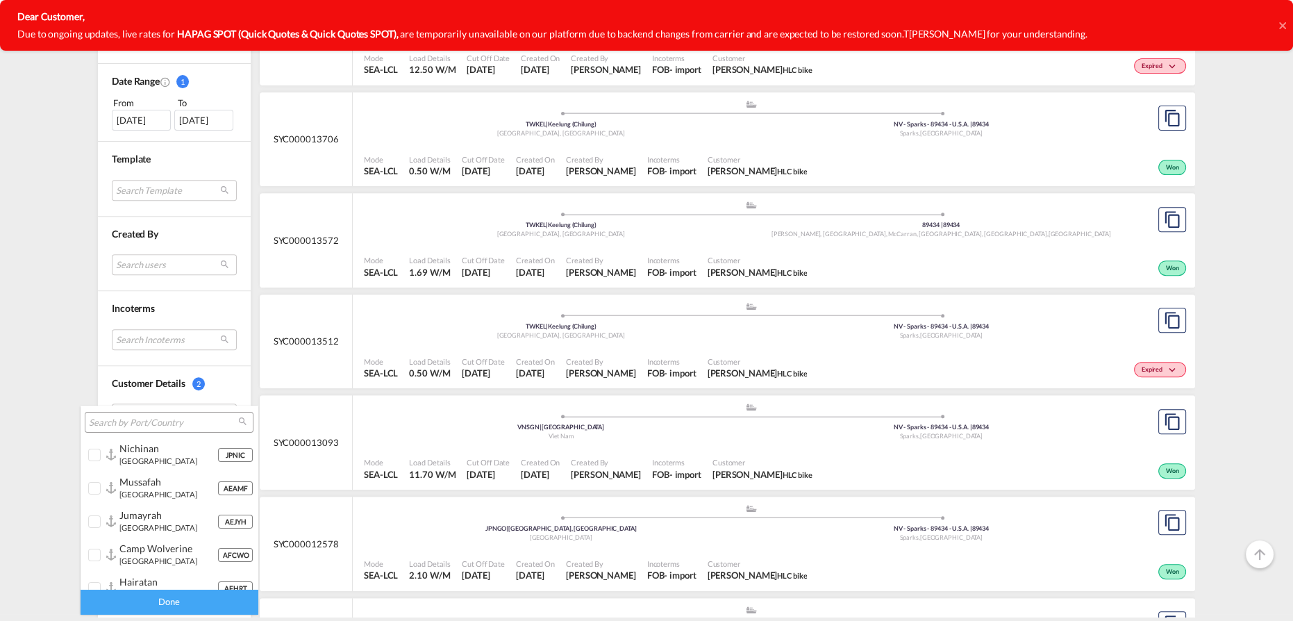
click at [156, 428] on input "search" at bounding box center [163, 423] width 149 height 12
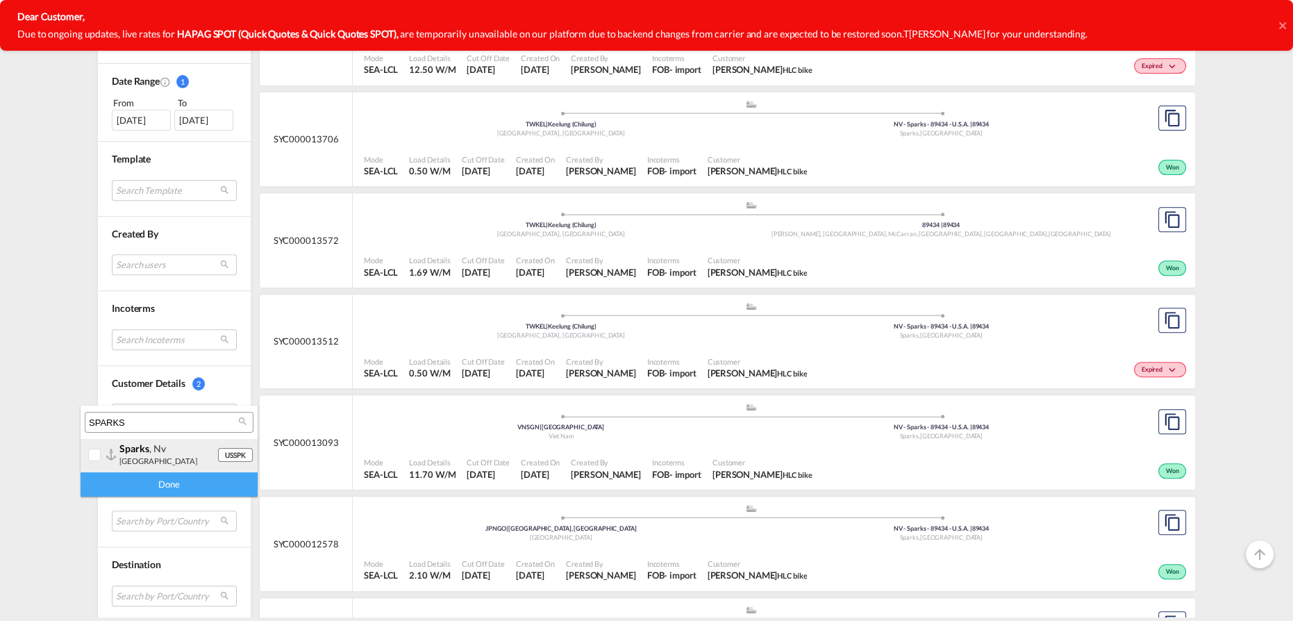
type input "SPARKS"
click at [131, 457] on small "united states" at bounding box center [158, 460] width 78 height 9
click at [142, 492] on div "Done" at bounding box center [169, 484] width 177 height 24
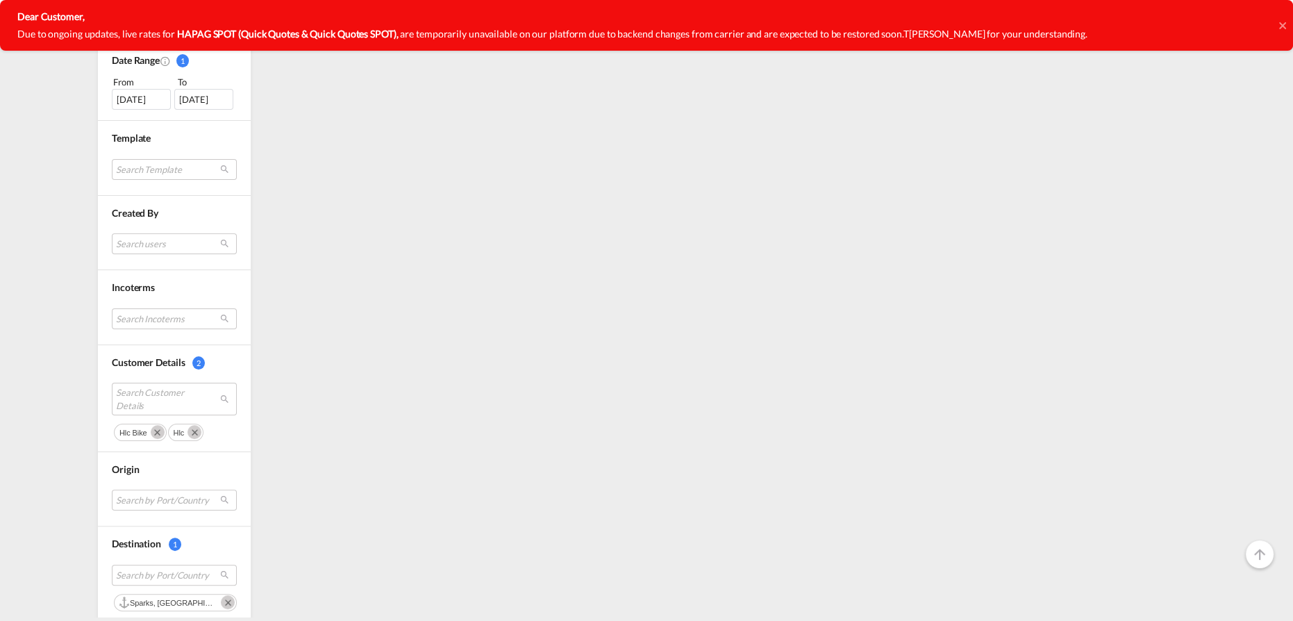
scroll to position [0, 0]
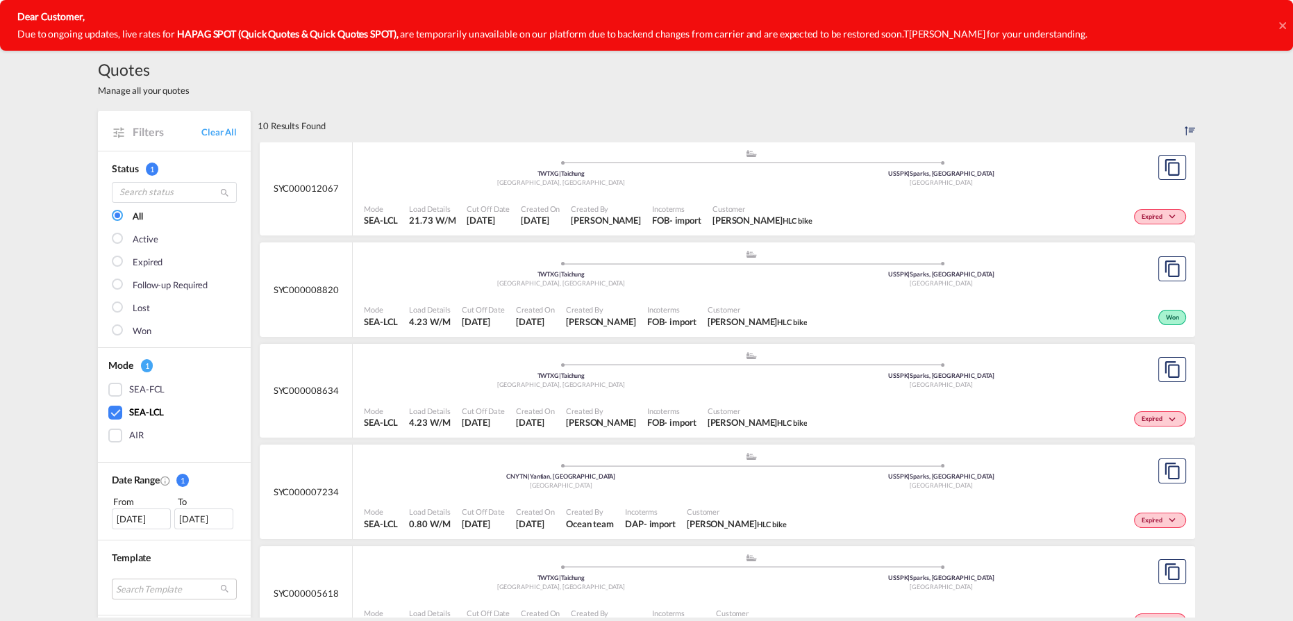
click at [764, 192] on div ".a{fill:#aaa8ad;} .a{fill:#aaa8ad;} TWTXG | Taichung Taiwan, Province of China …" at bounding box center [751, 171] width 774 height 45
click at [748, 205] on span "Customer" at bounding box center [762, 208] width 100 height 10
click at [661, 187] on div ".a{fill:#aaa8ad;} .a{fill:#aaa8ad;} TWTXG | Taichung Taiwan, Province of China …" at bounding box center [751, 170] width 774 height 42
click at [1284, 18] on div at bounding box center [1282, 25] width 7 height 51
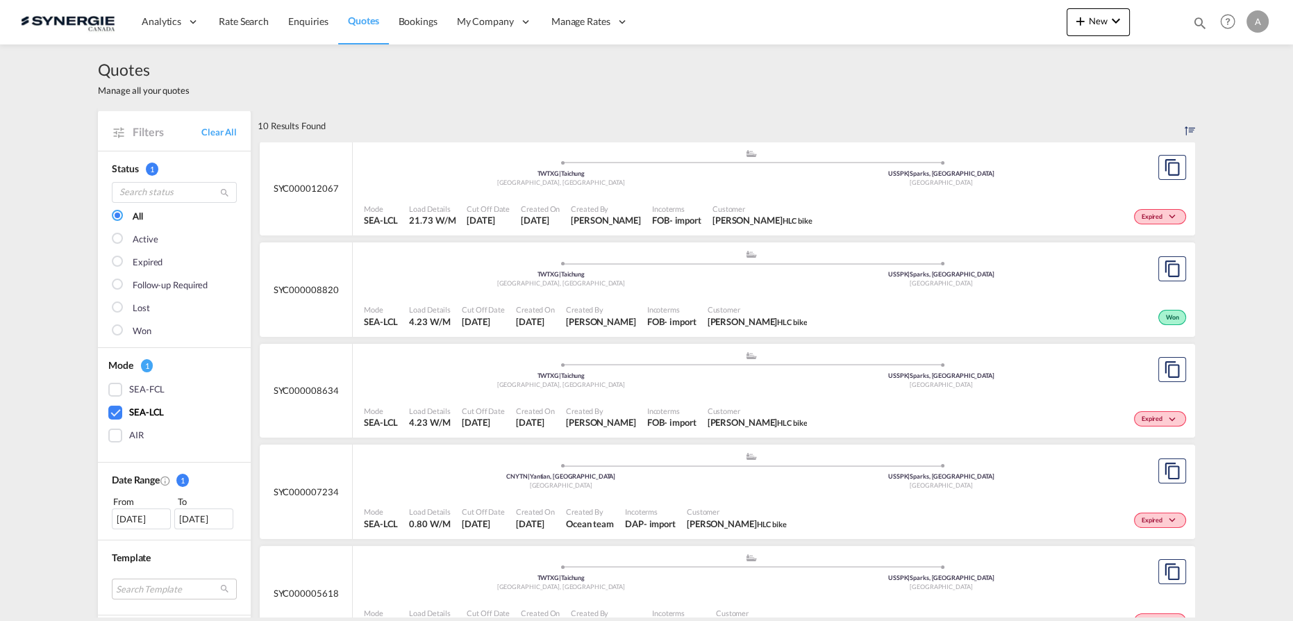
click at [1282, 25] on md-toolbar "Analytics Reports Dashboard Rate Search Enquiries Quotes Bookings" at bounding box center [646, 22] width 1293 height 44
click at [1197, 22] on md-icon "icon-magnify" at bounding box center [1199, 22] width 15 height 15
click at [964, 19] on select "Bookings Quotes Enquiries" at bounding box center [979, 22] width 66 height 25
select select "Quotes"
click at [946, 10] on select "Bookings Quotes Enquiries" at bounding box center [979, 22] width 66 height 25
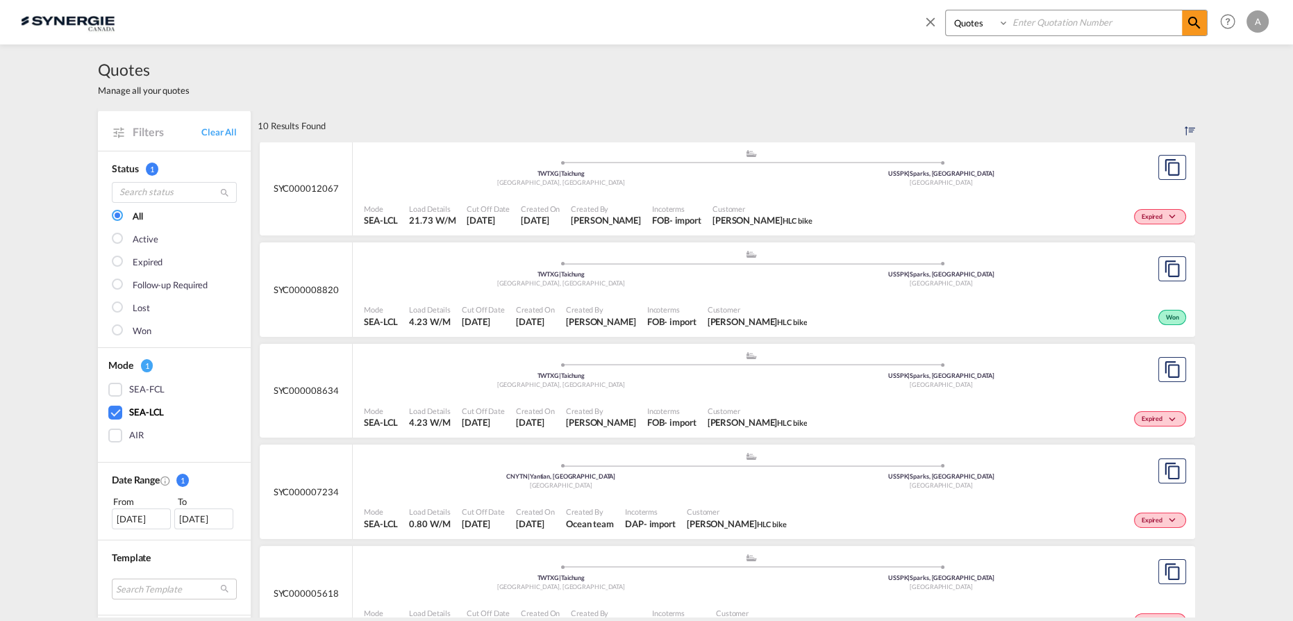
click at [1061, 18] on input at bounding box center [1095, 22] width 173 height 24
type input "12267"
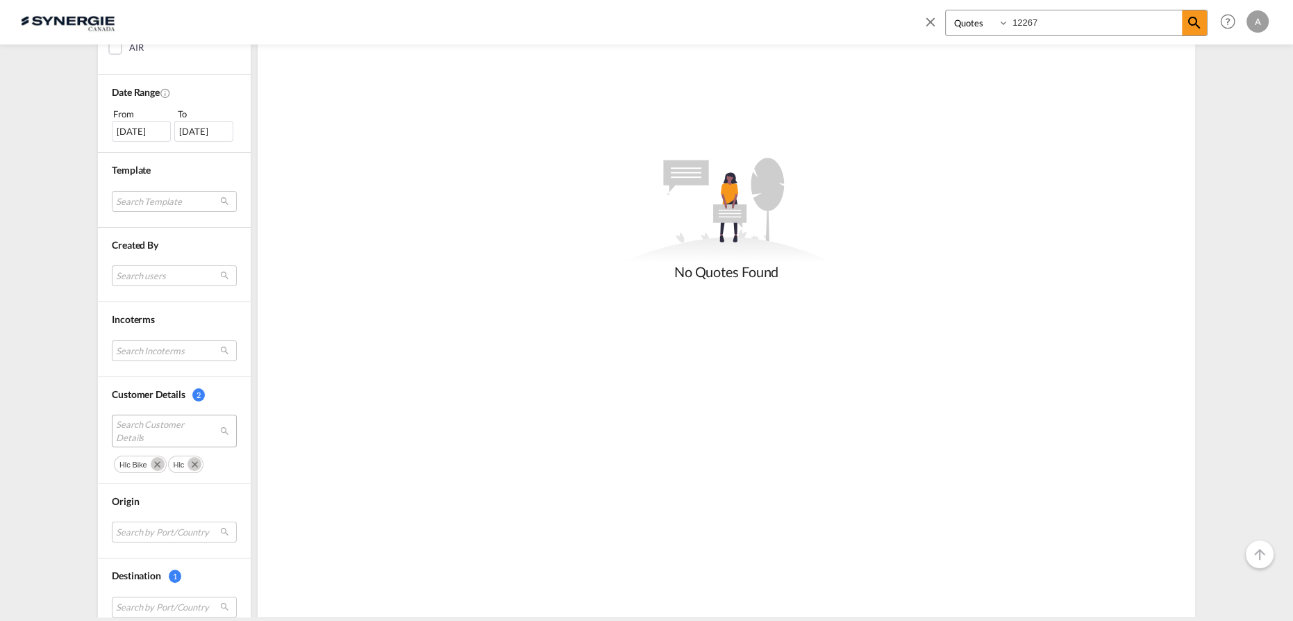
scroll to position [453, 0]
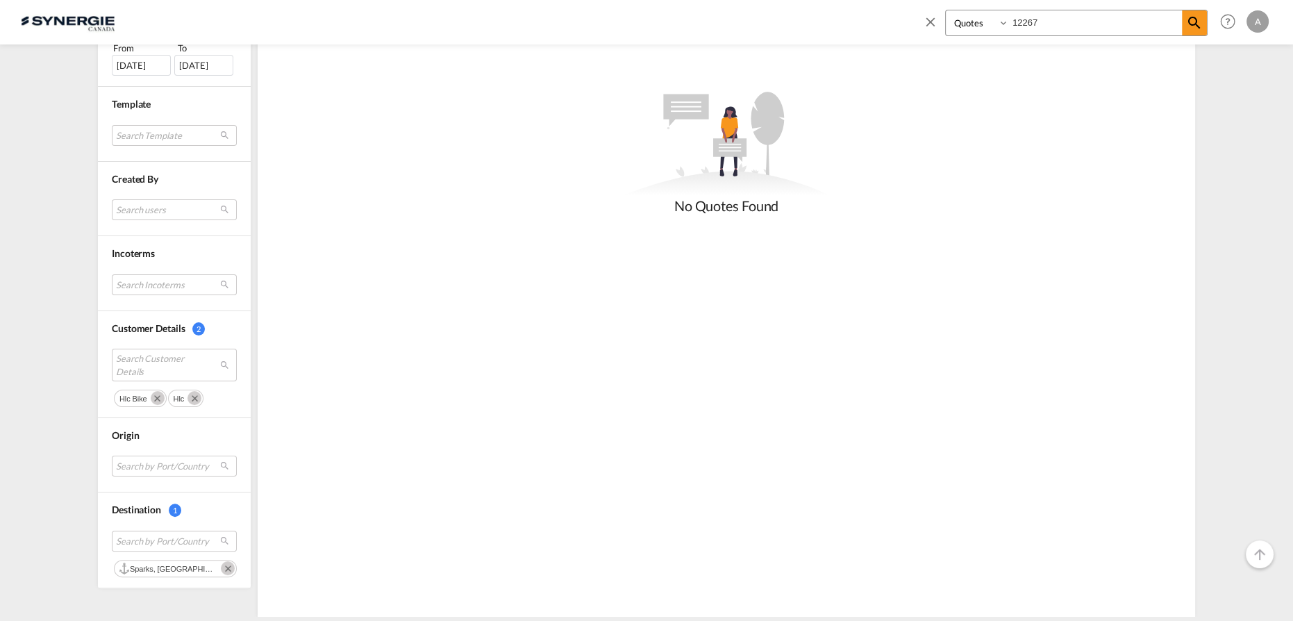
click at [156, 396] on md-icon "Remove" at bounding box center [158, 398] width 14 height 14
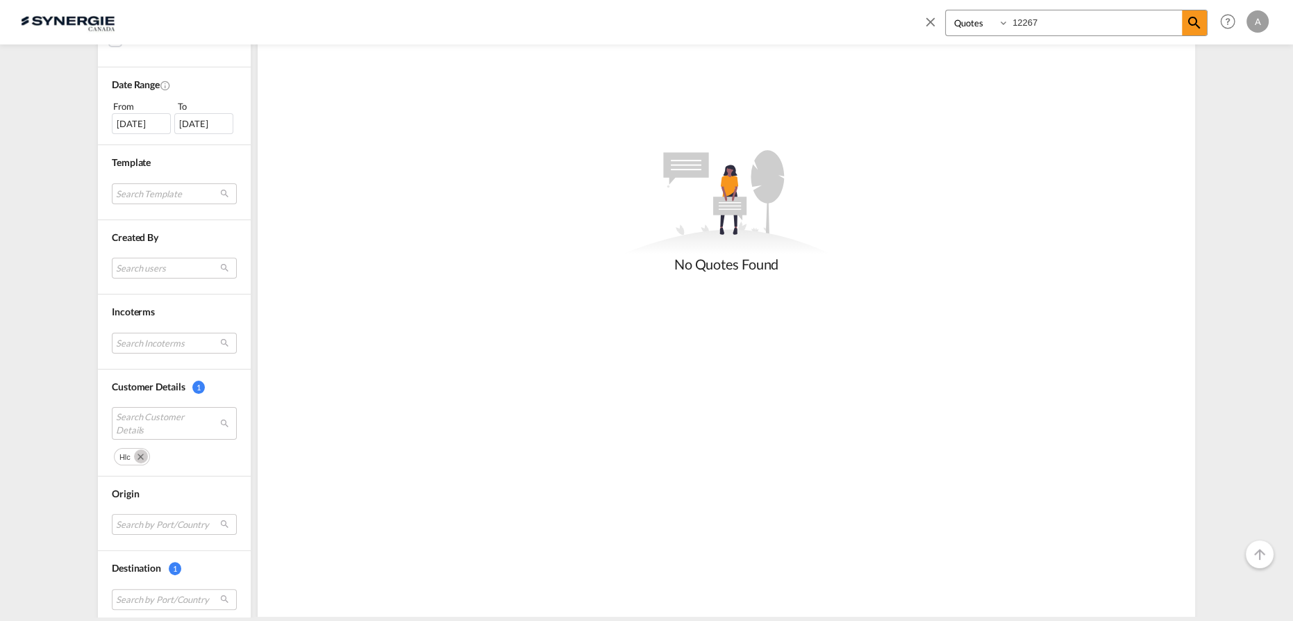
scroll to position [440, 0]
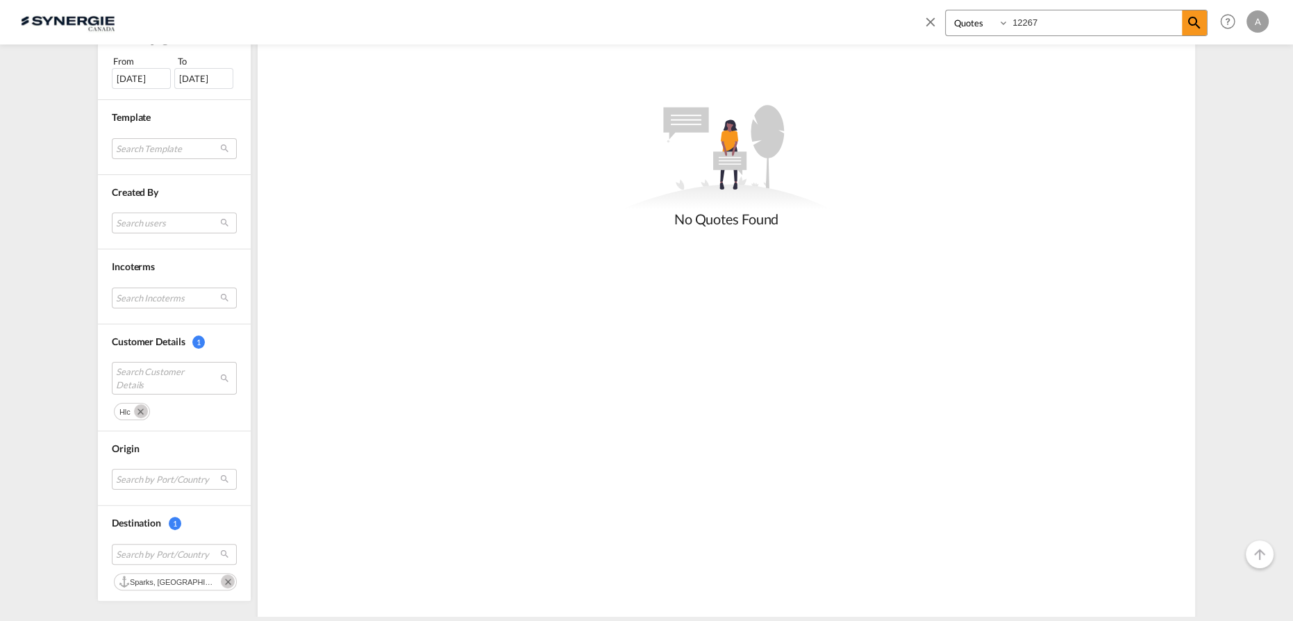
click at [221, 577] on md-icon "Remove" at bounding box center [228, 581] width 14 height 14
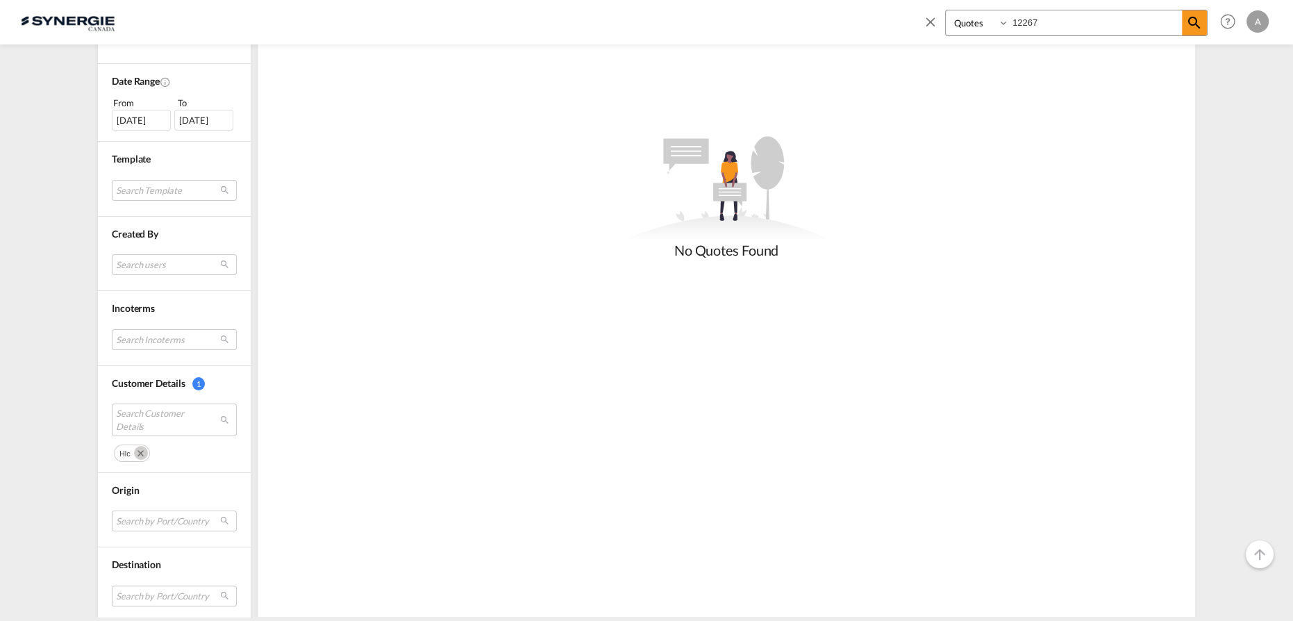
click at [134, 448] on md-icon "Remove" at bounding box center [141, 453] width 14 height 14
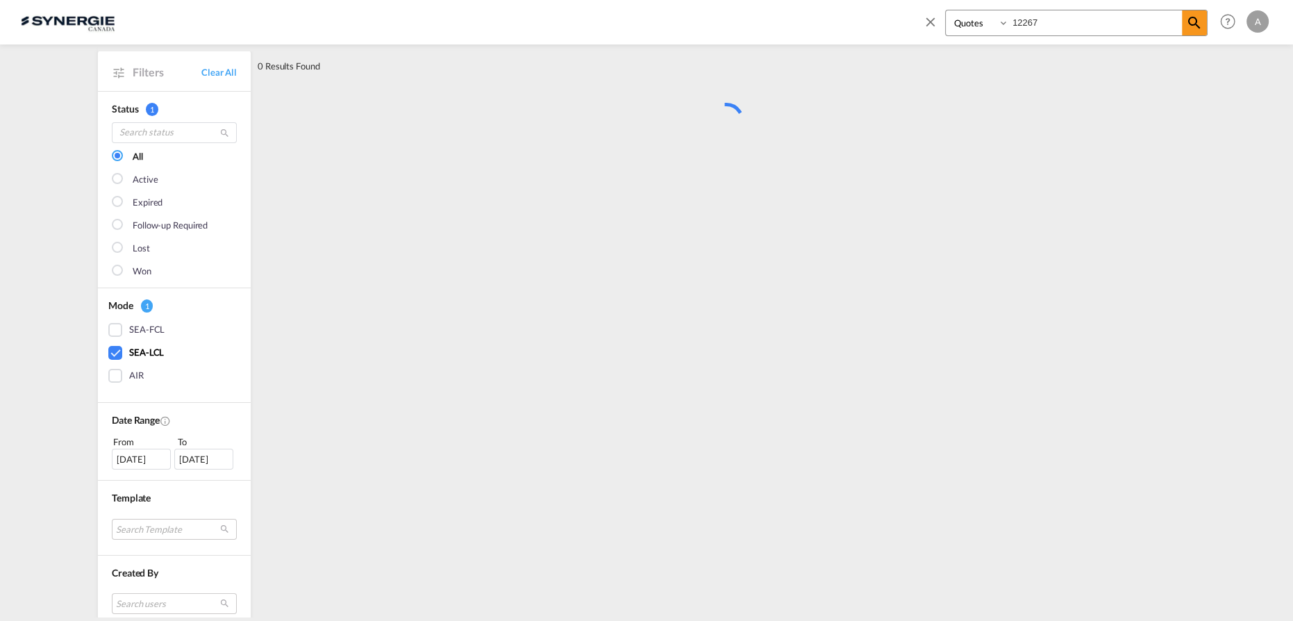
scroll to position [0, 0]
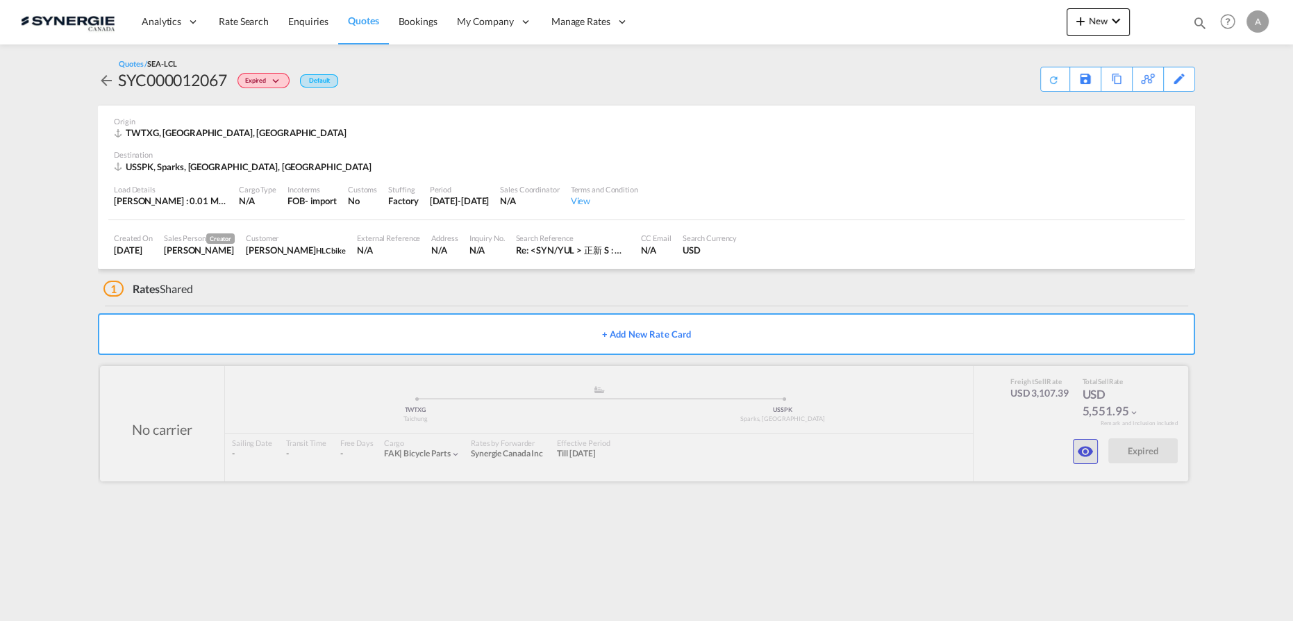
click at [1086, 453] on md-icon "icon-eye" at bounding box center [1085, 451] width 17 height 17
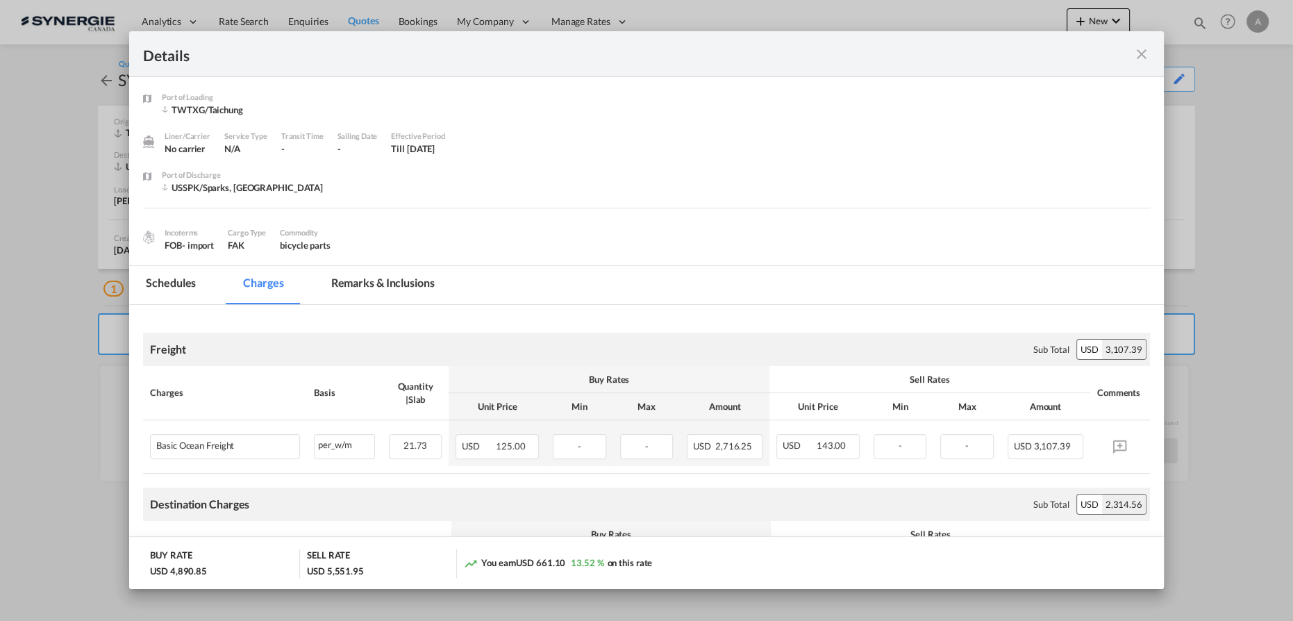
click at [400, 285] on md-tab-item "Remarks & Inclusions" at bounding box center [382, 285] width 137 height 38
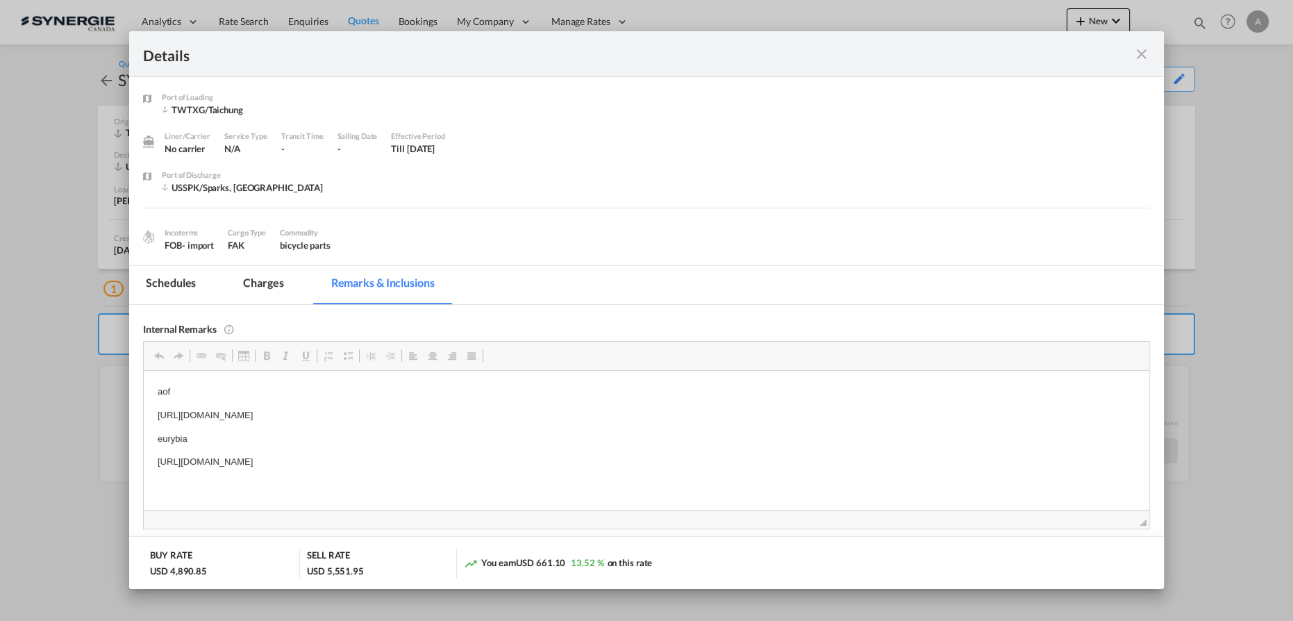
drag, startPoint x: 155, startPoint y: 411, endPoint x: 539, endPoint y: 405, distance: 384.0
click at [539, 405] on html "aof https://app.frontapp.com/open/msg_1fe2eyhb?key=Uw_osaI21VKoB8p9q7ckj4z2RfCE…" at bounding box center [646, 426] width 1005 height 112
copy p "https://app.frontapp.com/open/msg_1fe2eyhb?key=Uw_osaI21VKoB8p9q7ckj4z2RfCEso-6"
click at [1140, 57] on md-icon "icon-close fg-AAA8AD m-0 cursor" at bounding box center [1141, 54] width 17 height 17
